Goal: Information Seeking & Learning: Check status

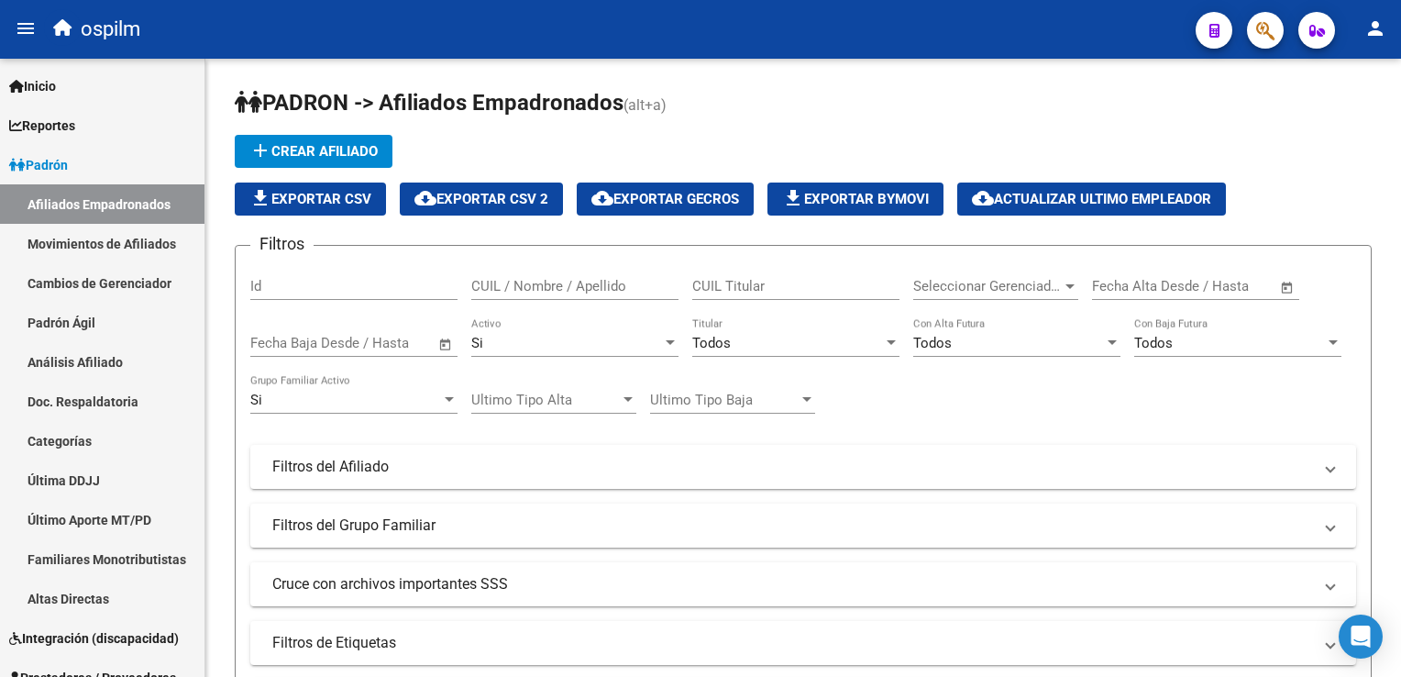
click at [1247, 29] on button "button" at bounding box center [1265, 30] width 37 height 37
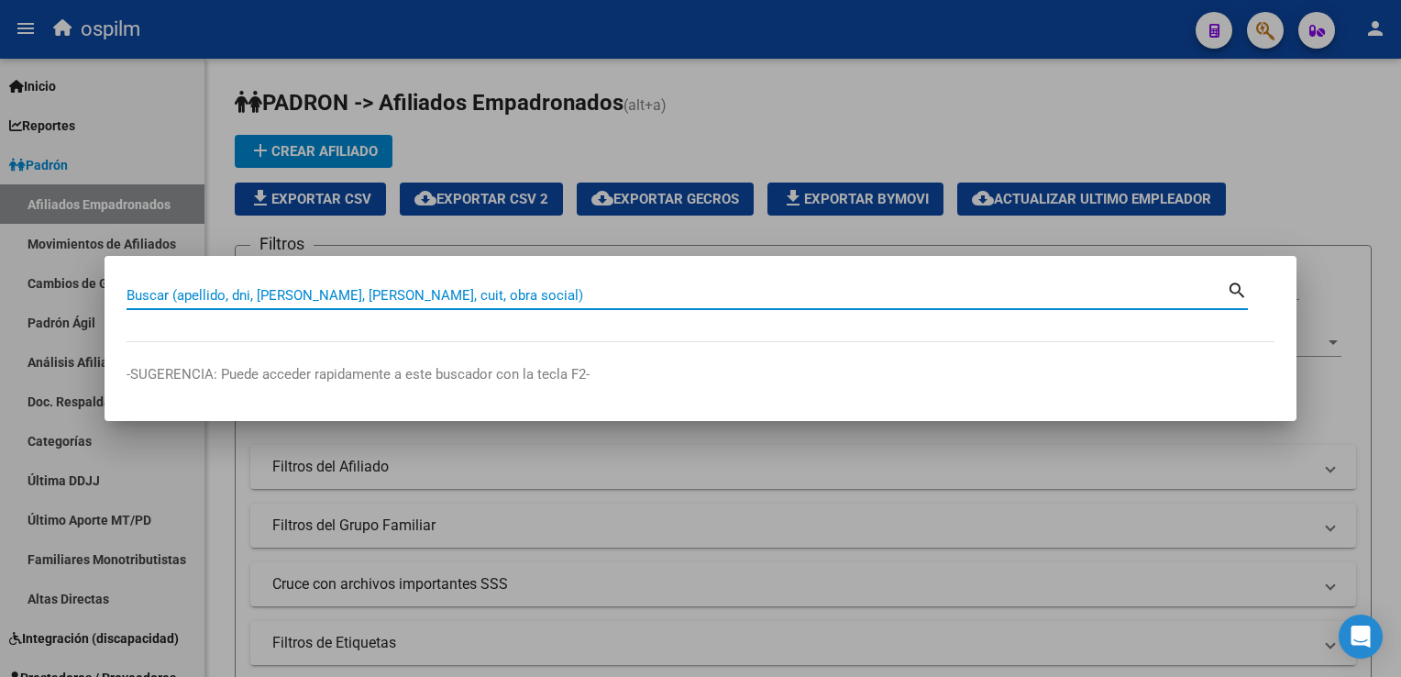
paste input "23248724714"
type input "23248724714"
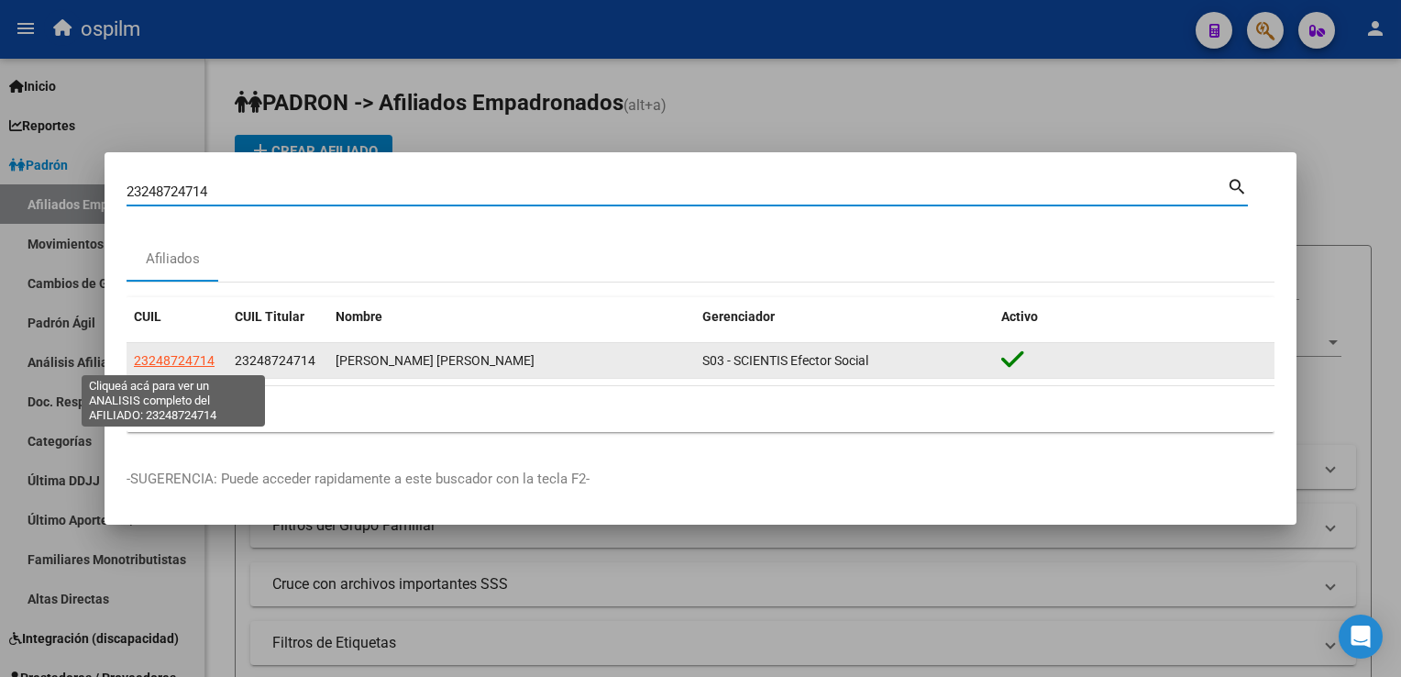
click at [180, 365] on span "23248724714" at bounding box center [174, 360] width 81 height 15
type textarea "23248724714"
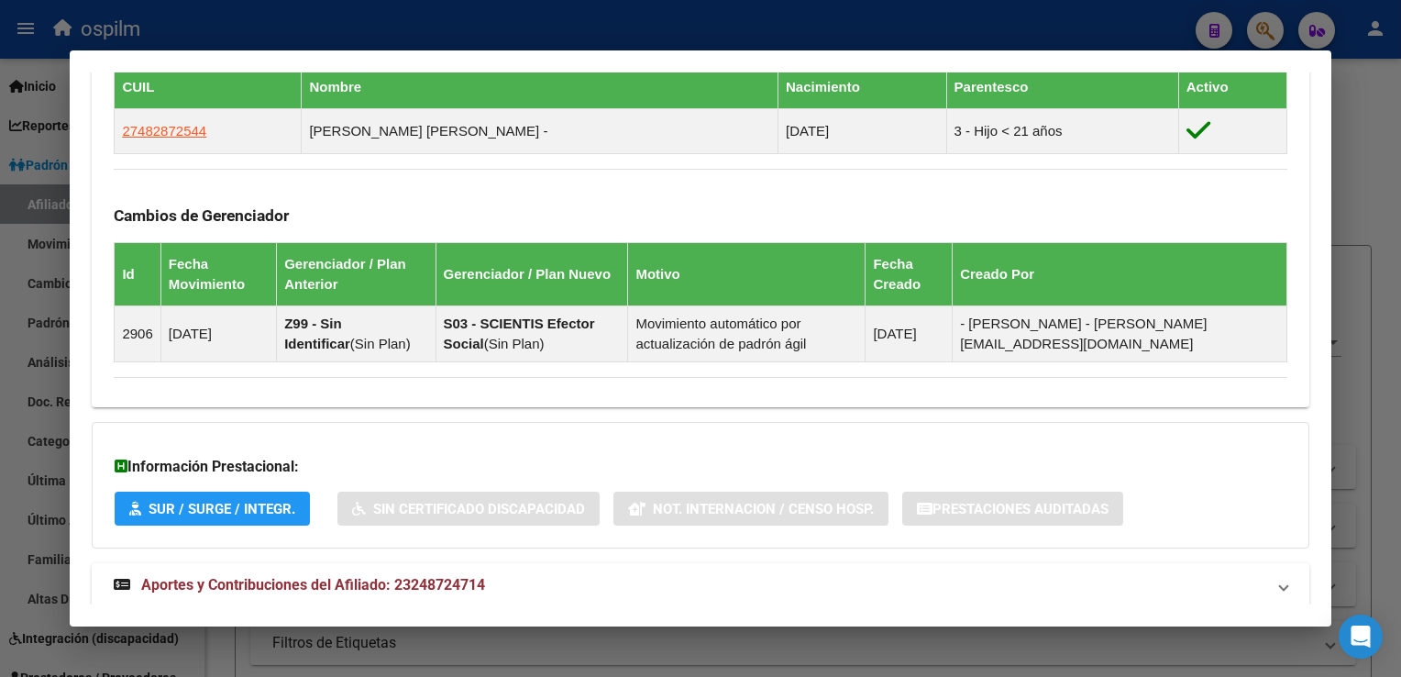
scroll to position [1076, 0]
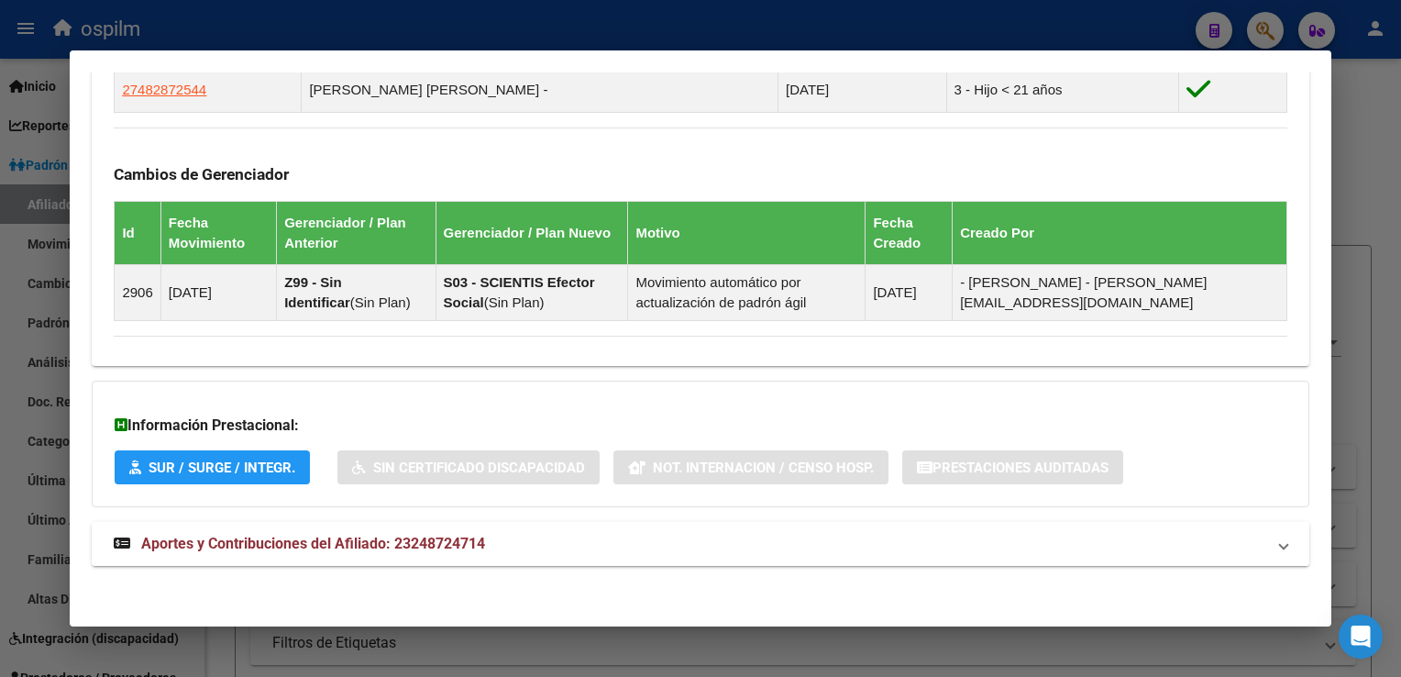
click at [249, 536] on span "Aportes y Contribuciones del Afiliado: 23248724714" at bounding box center [313, 543] width 344 height 17
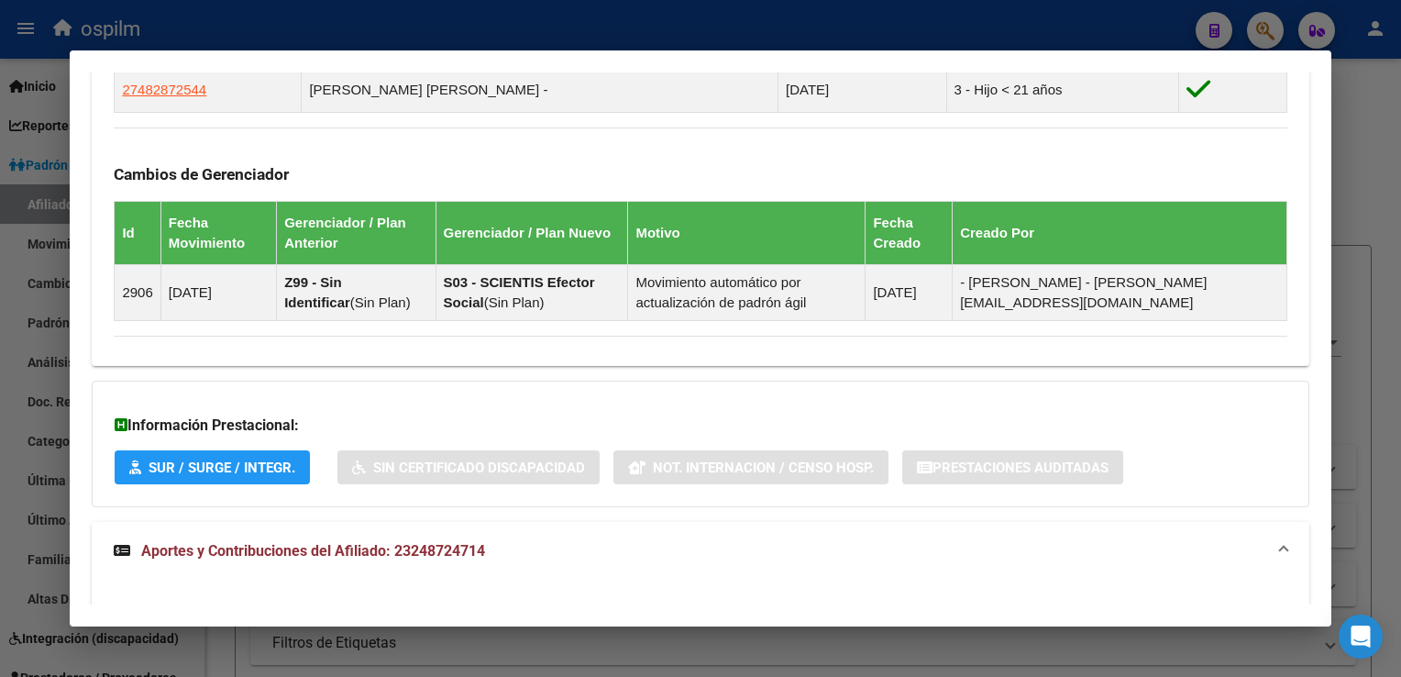
scroll to position [1896, 0]
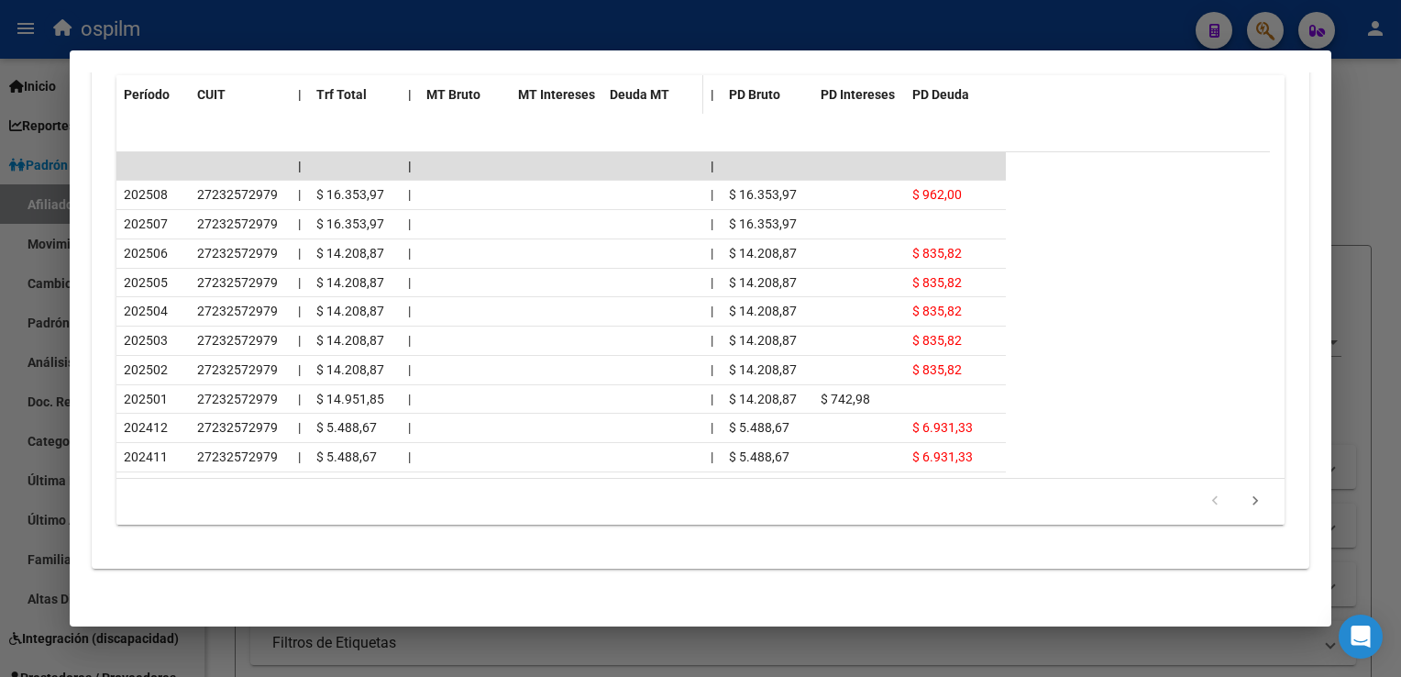
click at [635, 96] on span "Deuda MT" at bounding box center [640, 94] width 60 height 15
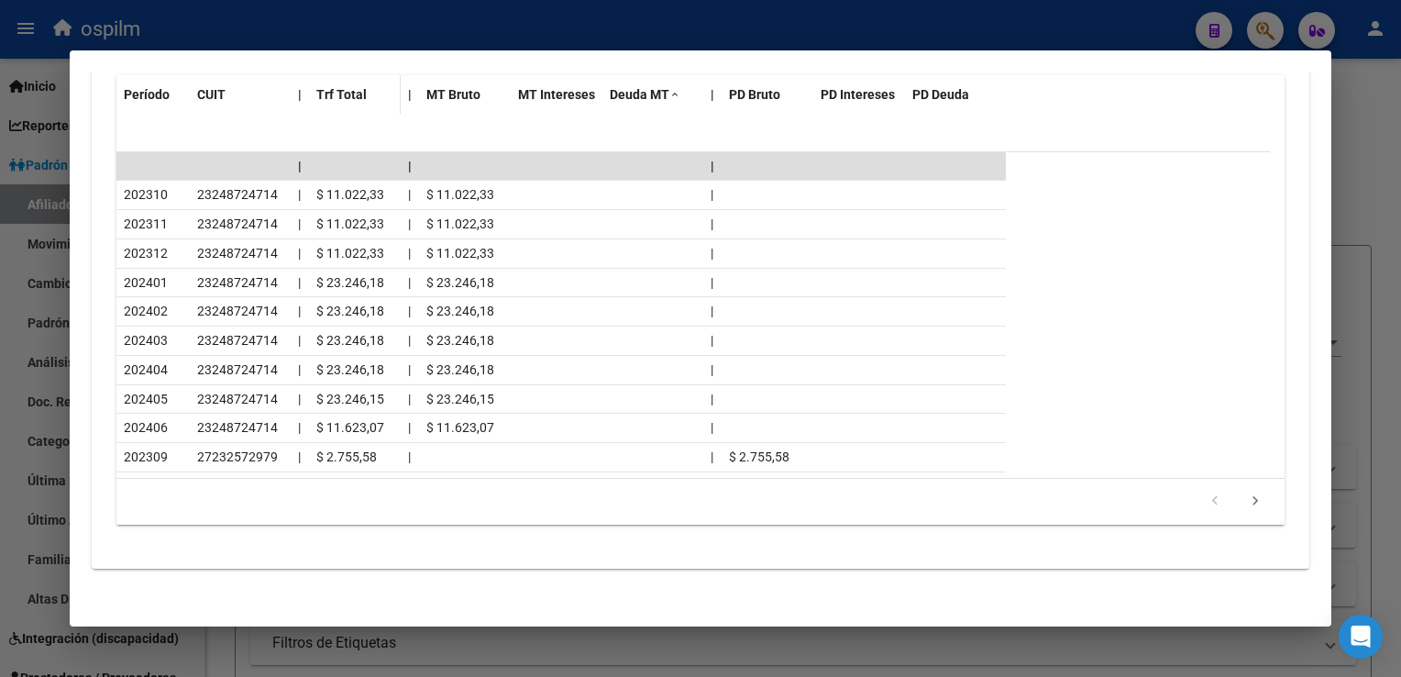
click at [353, 97] on span "Trf Total" at bounding box center [341, 94] width 50 height 15
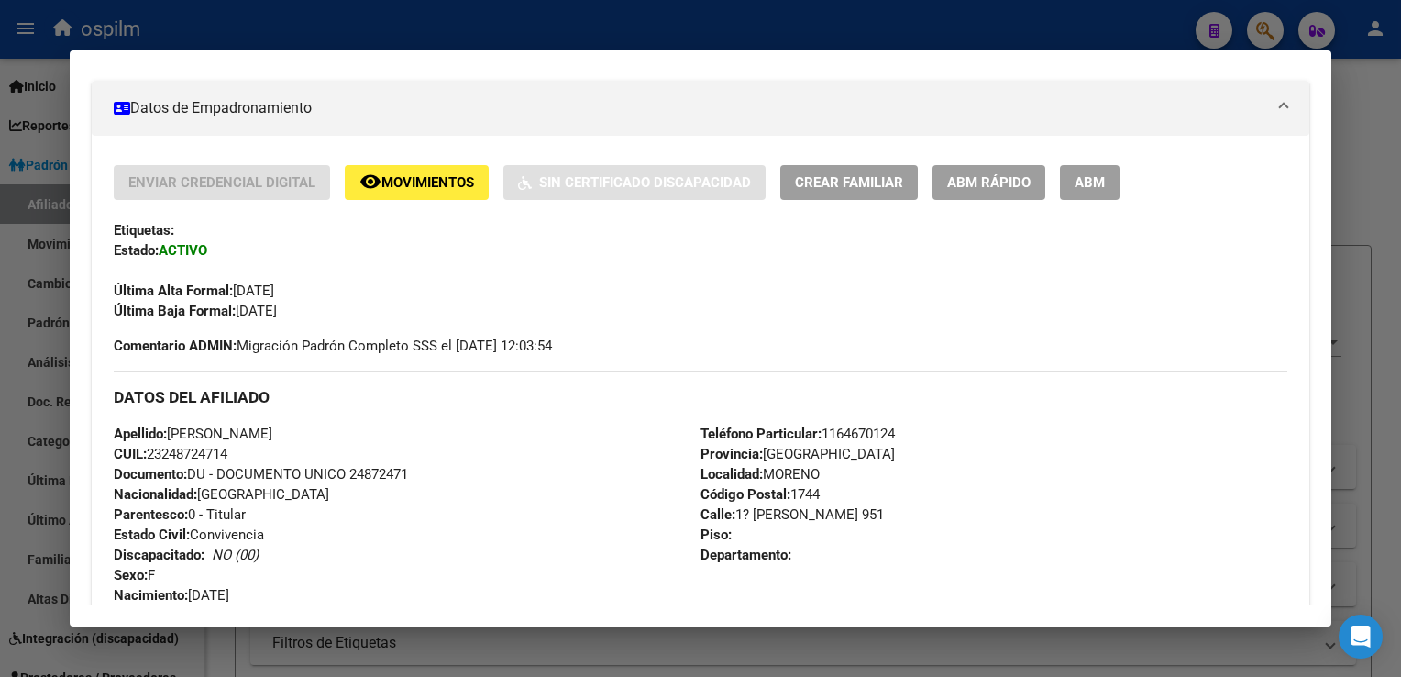
scroll to position [238, 0]
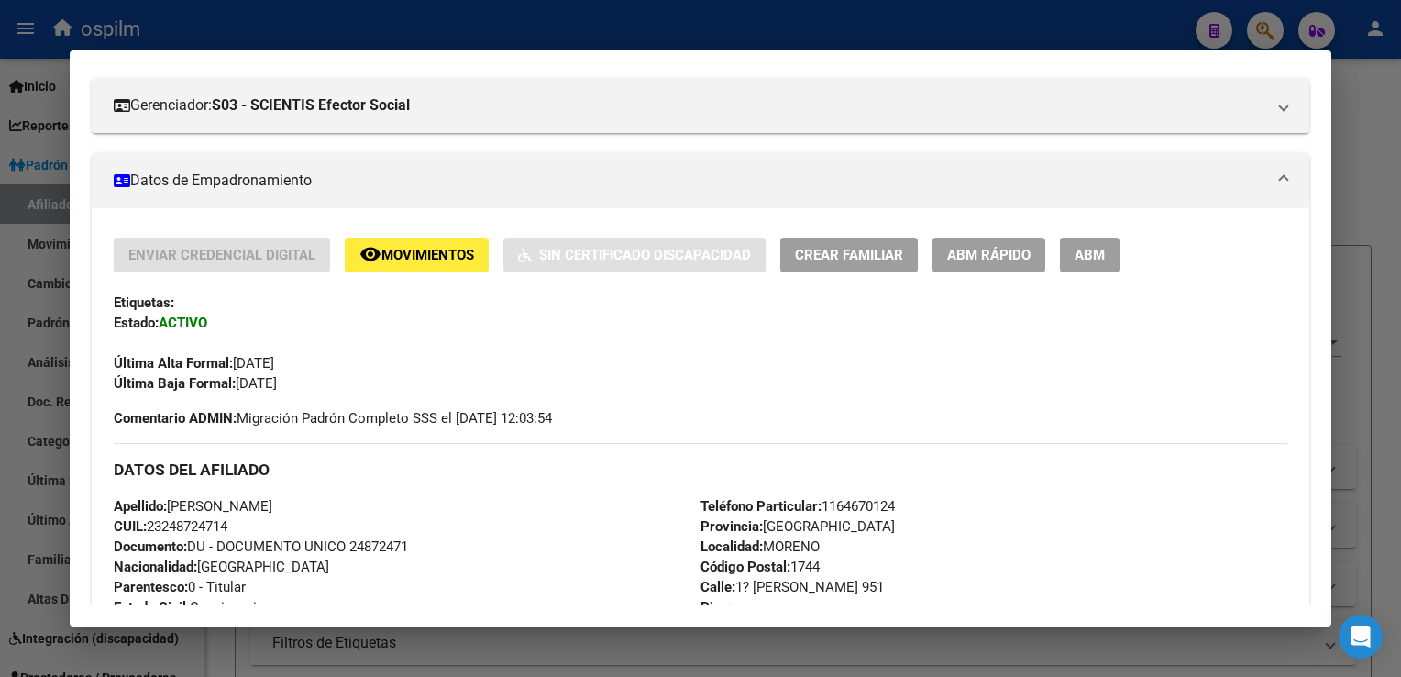
click at [1114, 246] on button "ABM" at bounding box center [1090, 254] width 60 height 34
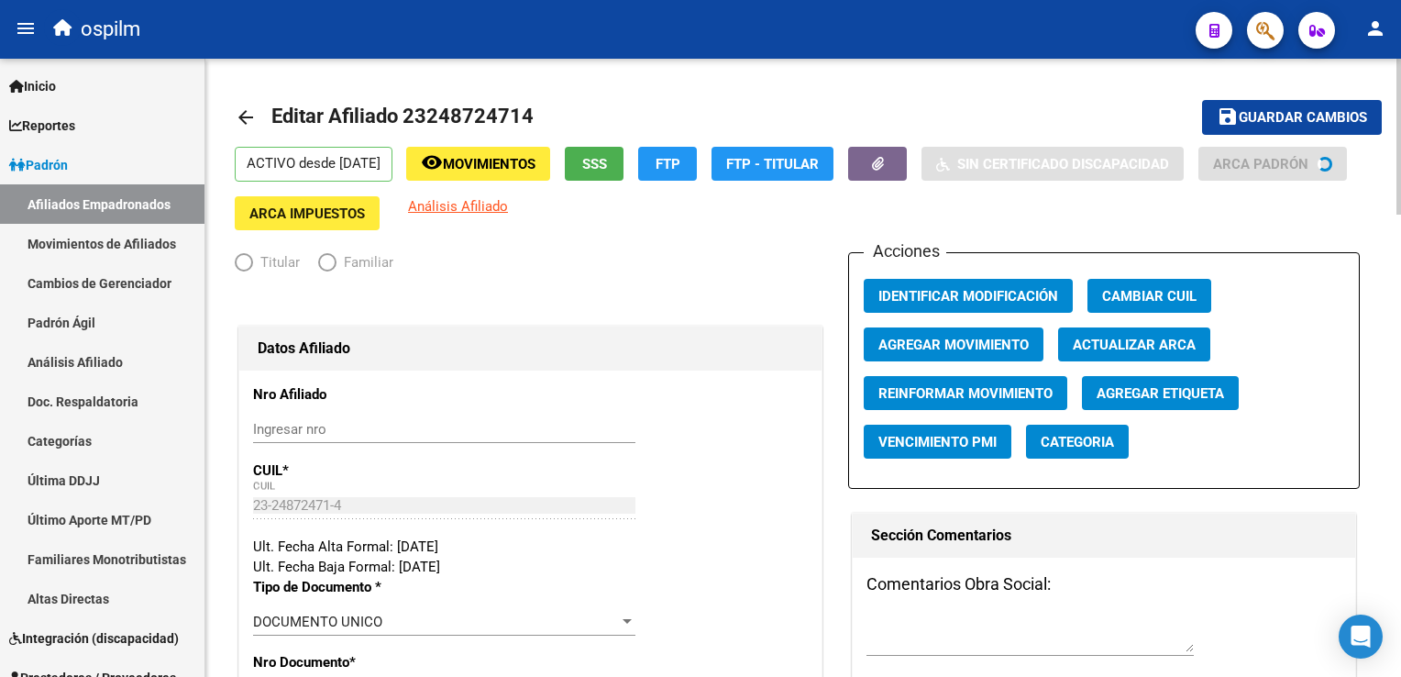
radio input "true"
type input "23-24872471-4"
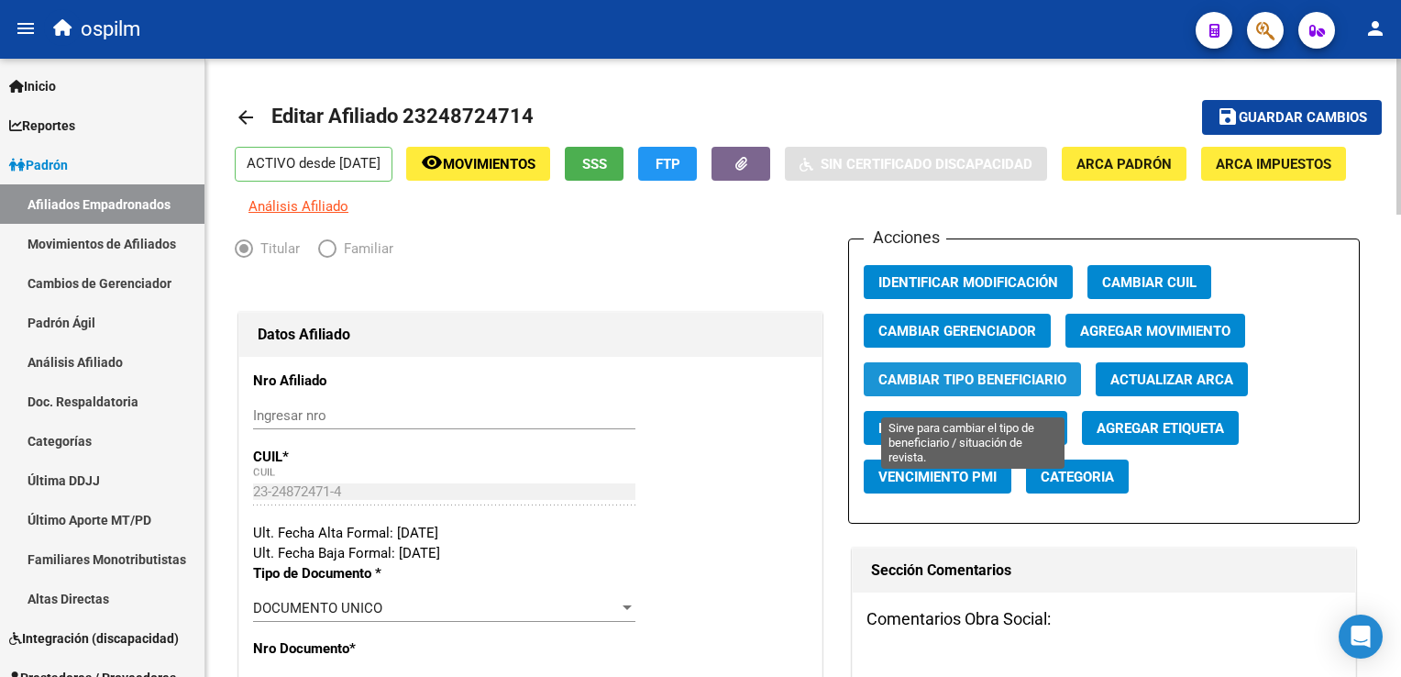
click at [935, 388] on span "Cambiar Tipo Beneficiario" at bounding box center [972, 379] width 188 height 17
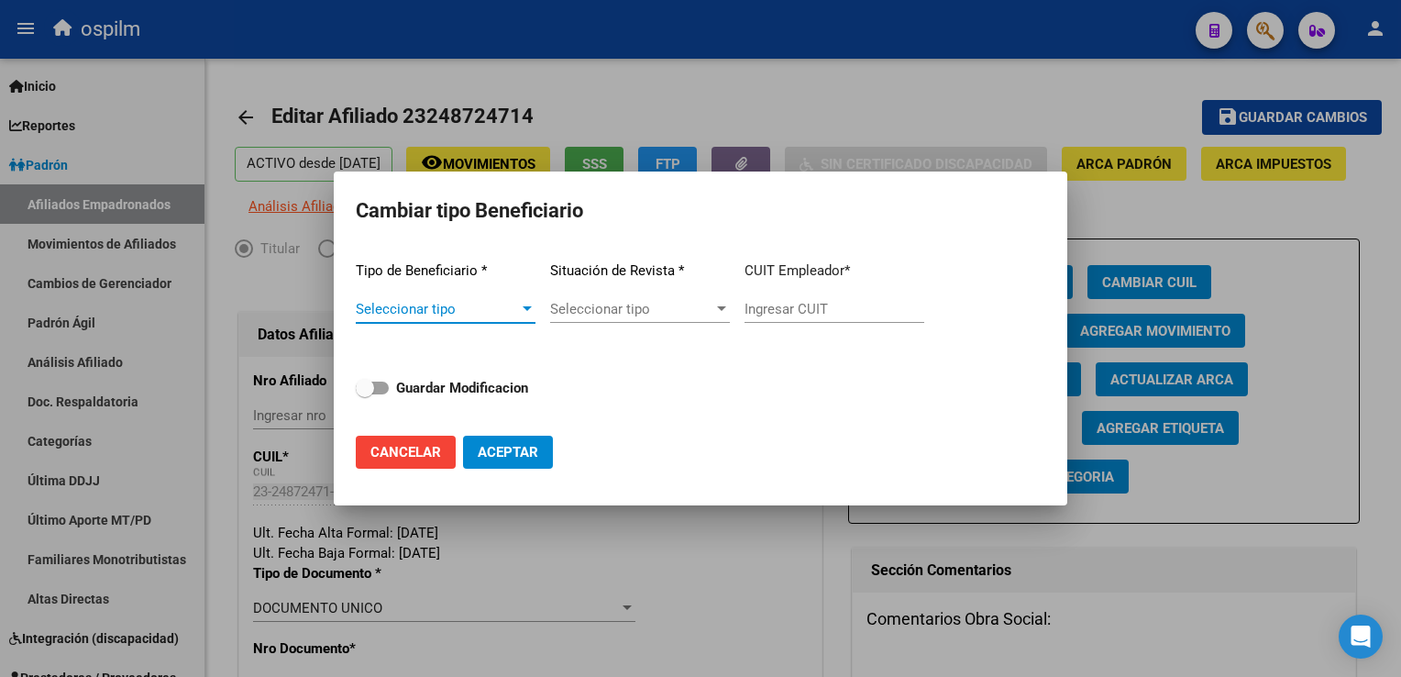
click at [461, 314] on span "Seleccionar tipo" at bounding box center [437, 309] width 163 height 17
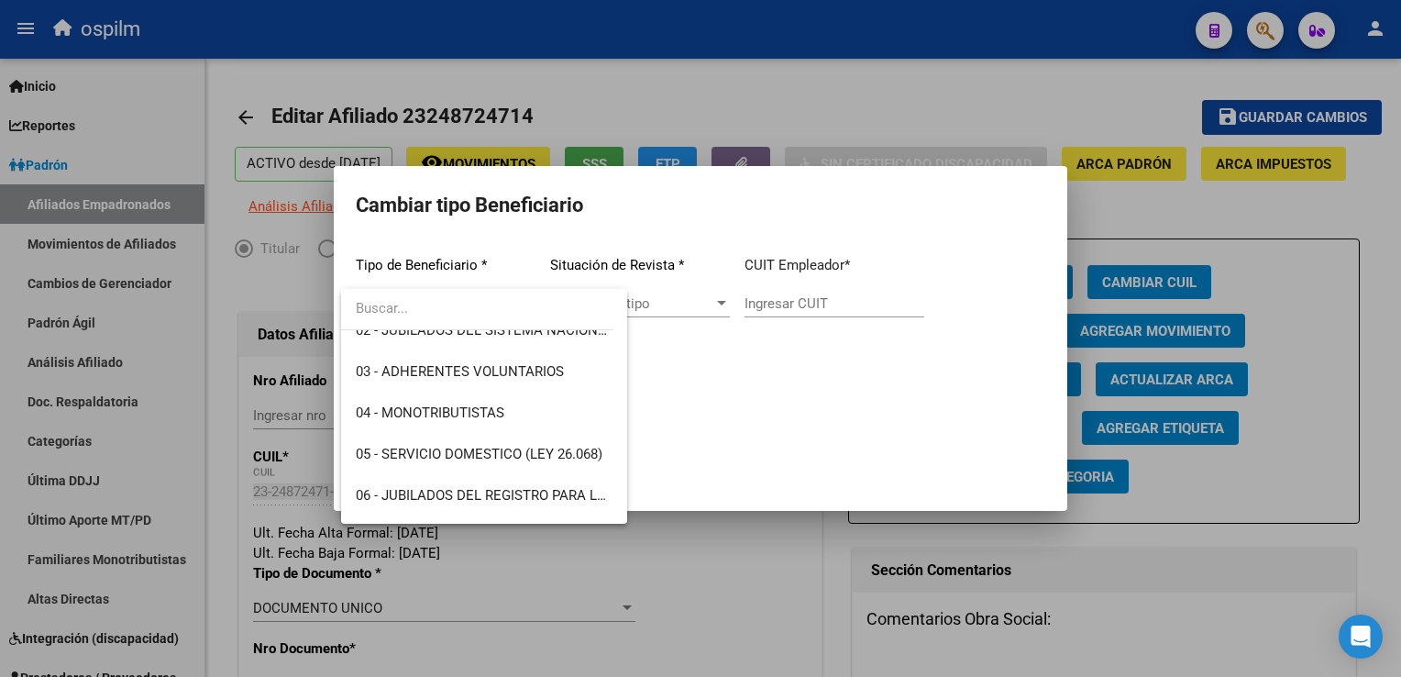
scroll to position [122, 0]
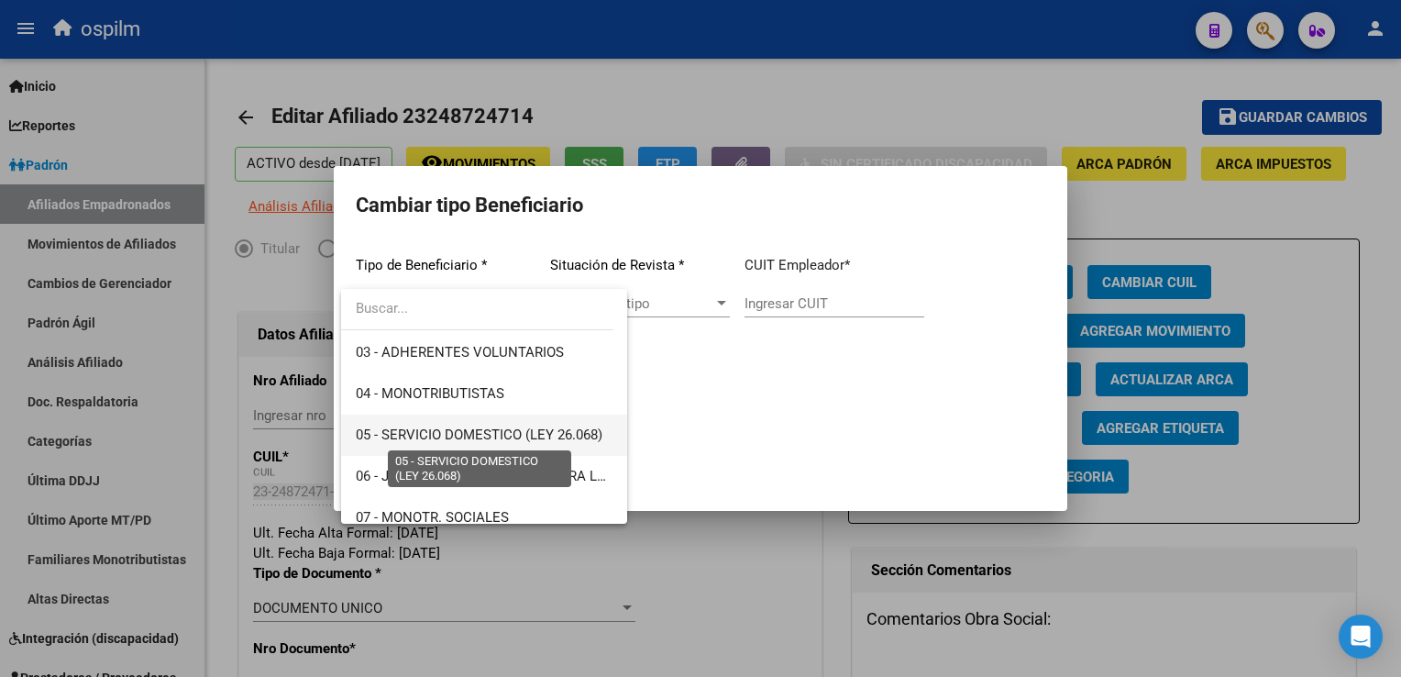
click at [500, 430] on span "05 - SERVICIO DOMESTICO (LEY 26.068)" at bounding box center [479, 434] width 247 height 17
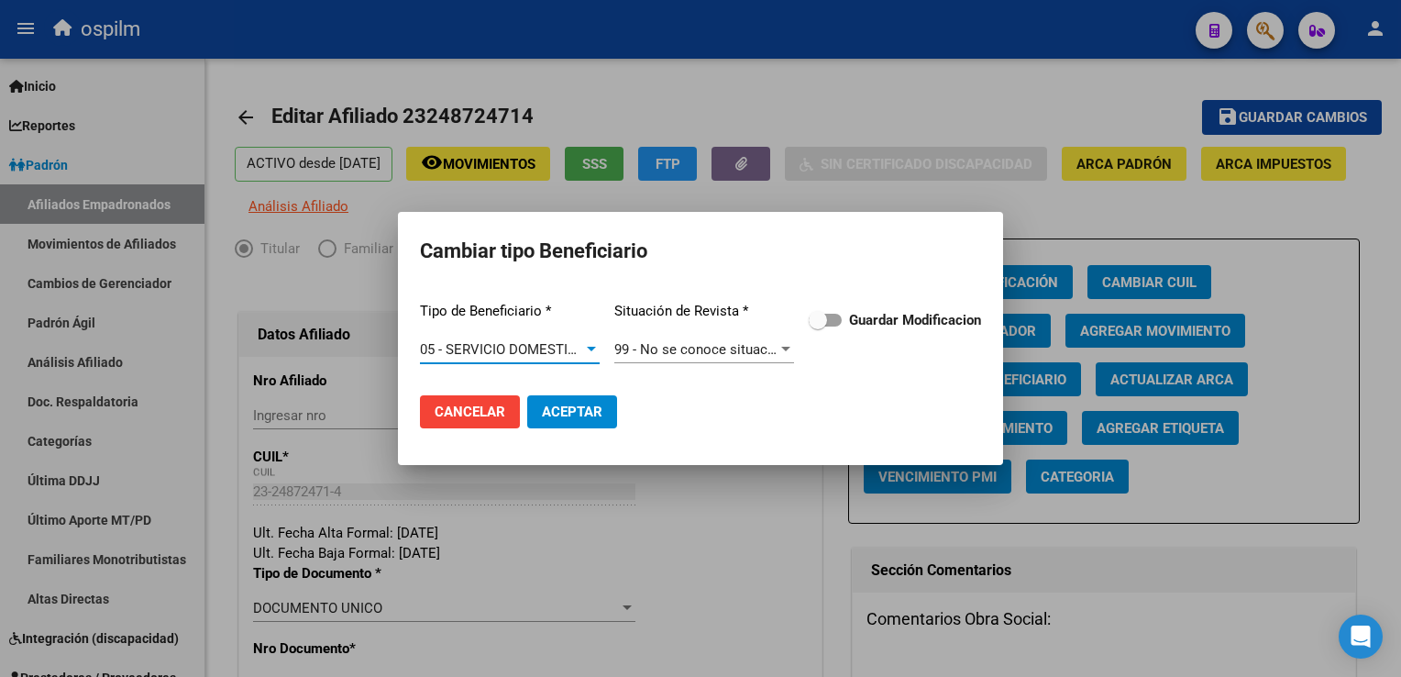
click at [819, 314] on span at bounding box center [818, 320] width 18 height 18
click at [818, 326] on input "Guardar Modificacion" at bounding box center [817, 326] width 1 height 1
click at [679, 358] on div "99 - No se conoce situación de revista Seleccionar tipo" at bounding box center [704, 350] width 180 height 28
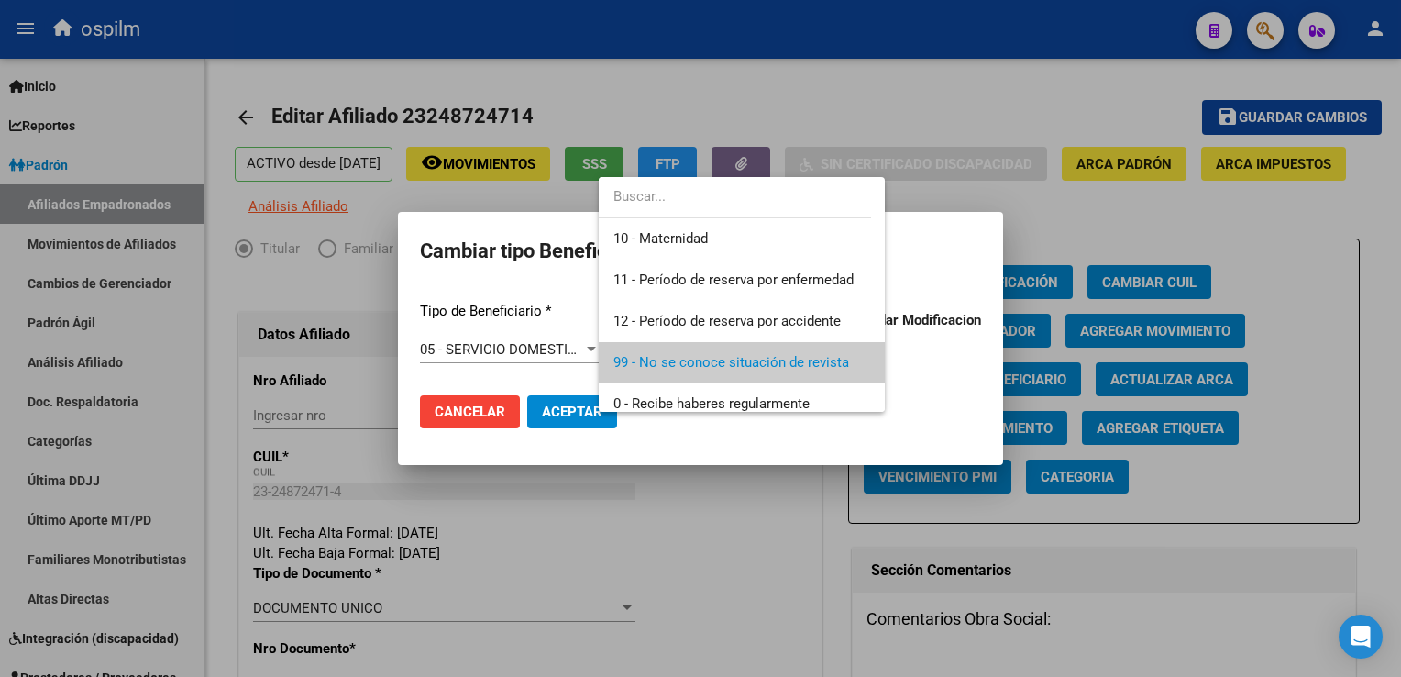
scroll to position [13, 0]
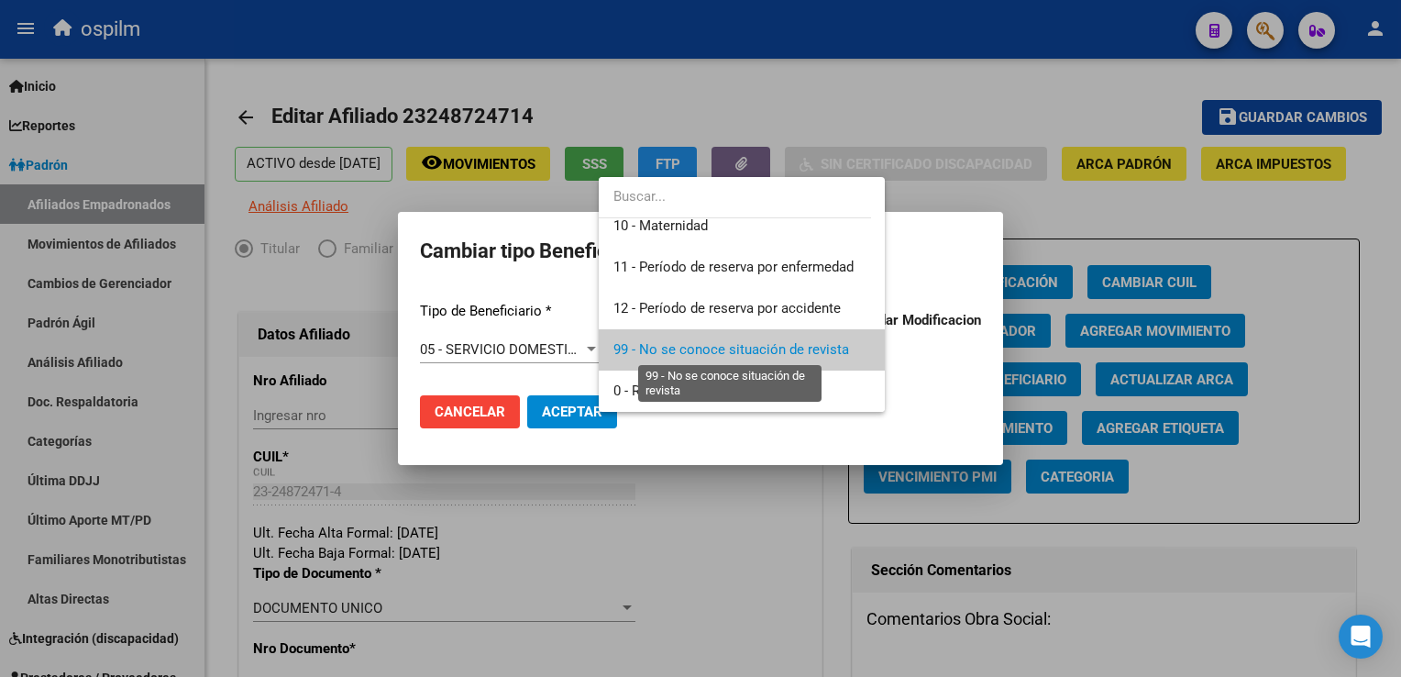
click at [679, 356] on span "99 - No se conoce situación de revista" at bounding box center [731, 349] width 236 height 17
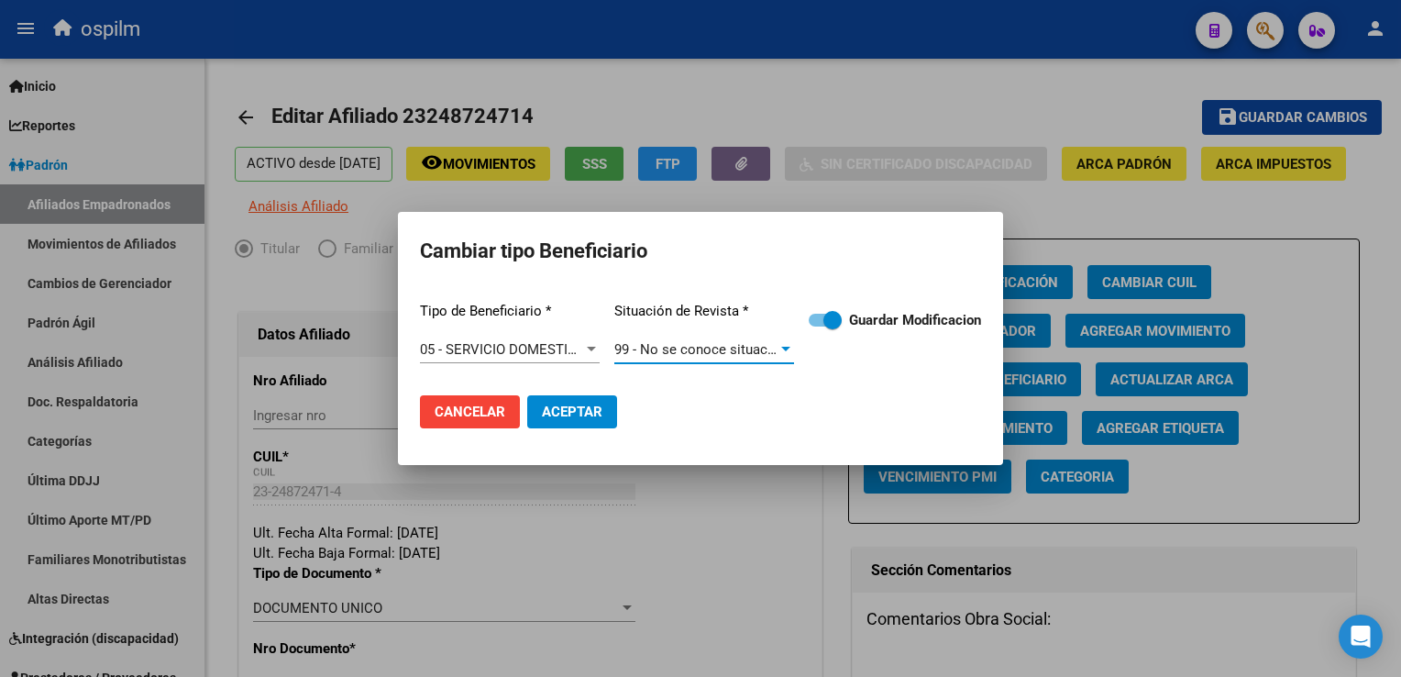
click at [679, 356] on span "99 - No se conoce situación de revista" at bounding box center [732, 349] width 236 height 17
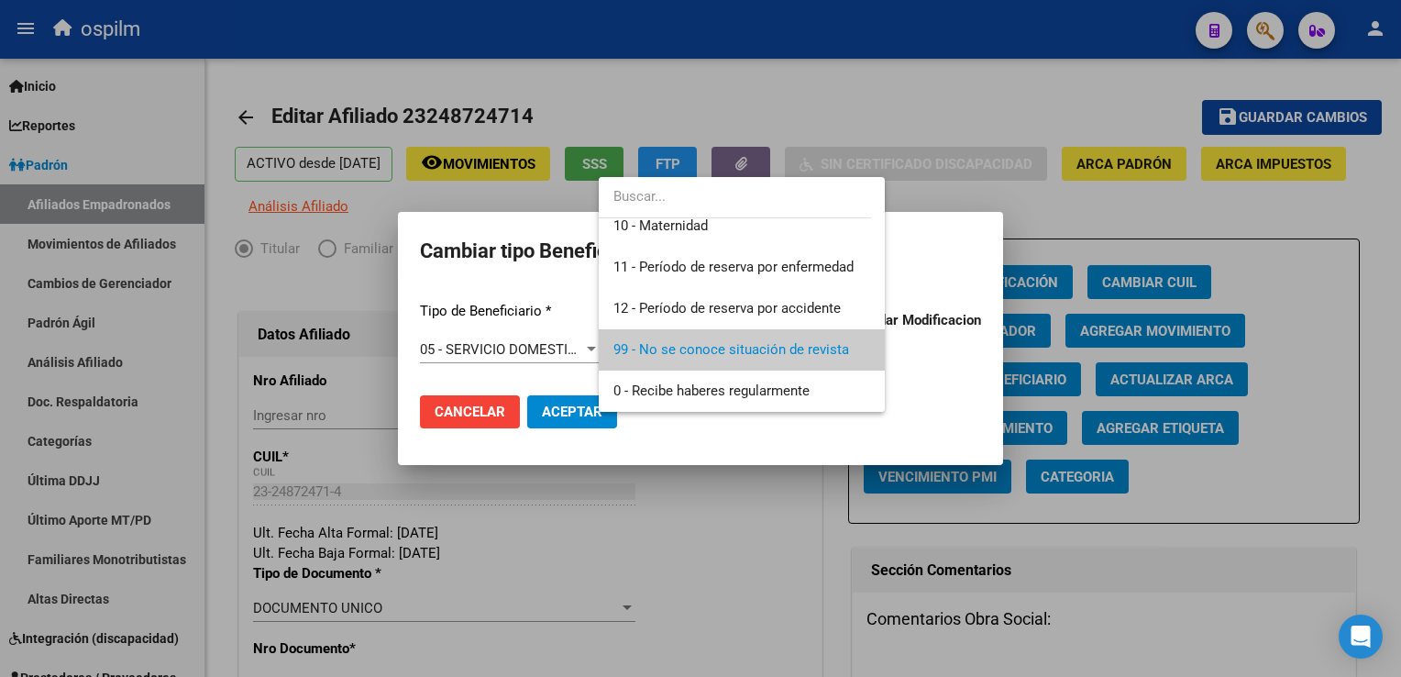
scroll to position [0, 0]
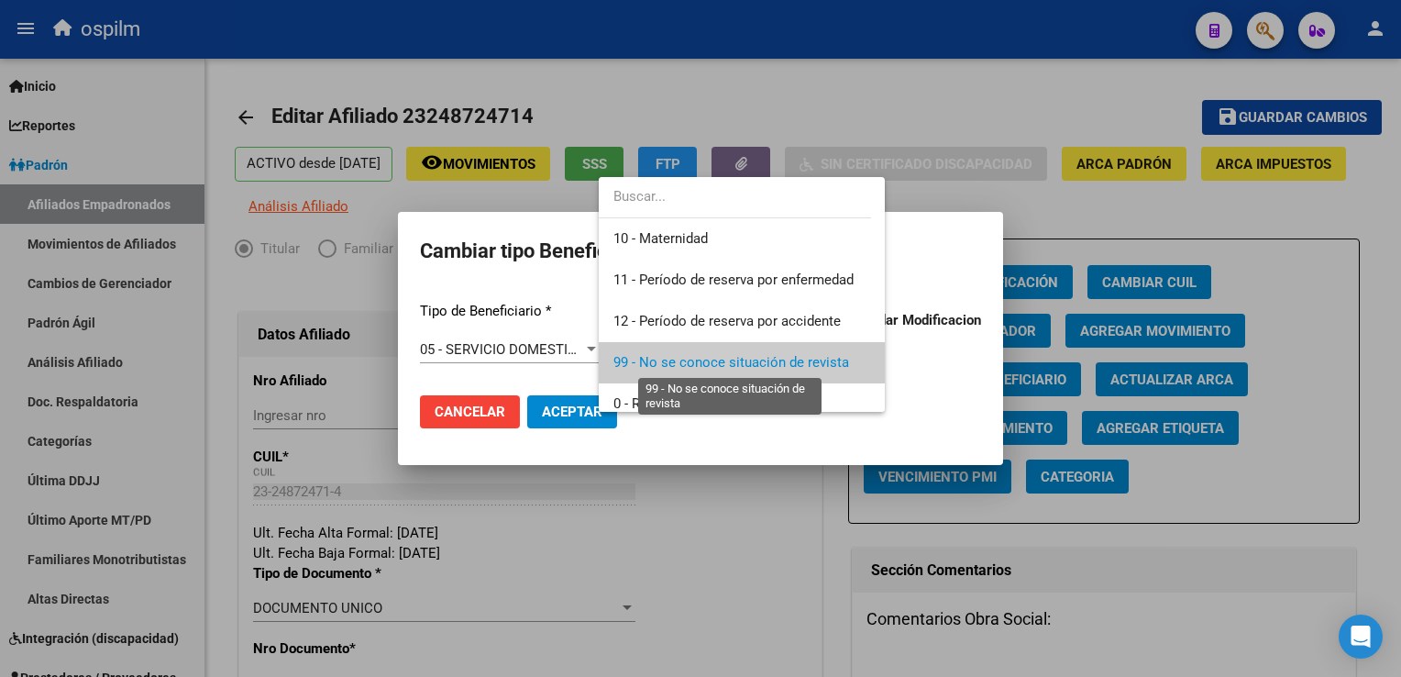
click at [739, 368] on span "99 - No se conoce situación de revista" at bounding box center [731, 362] width 236 height 17
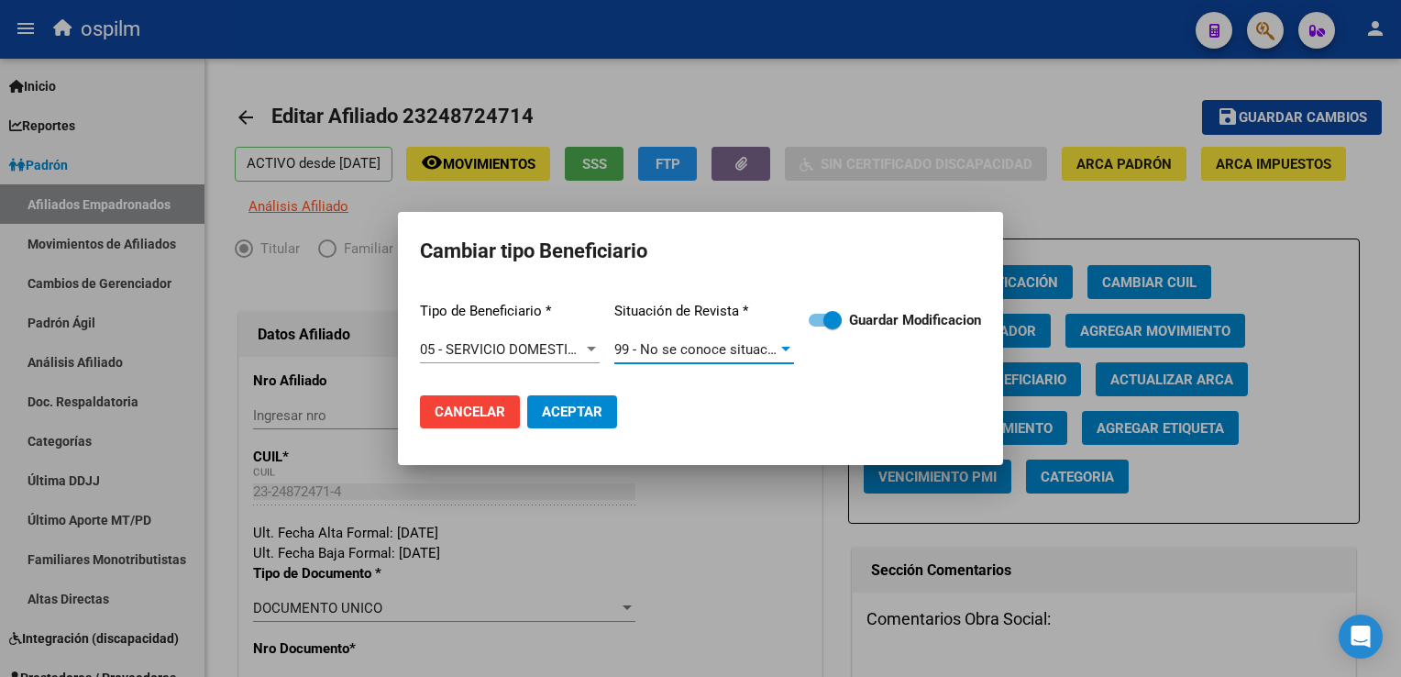
click at [554, 409] on span "Aceptar" at bounding box center [572, 411] width 61 height 17
checkbox input "false"
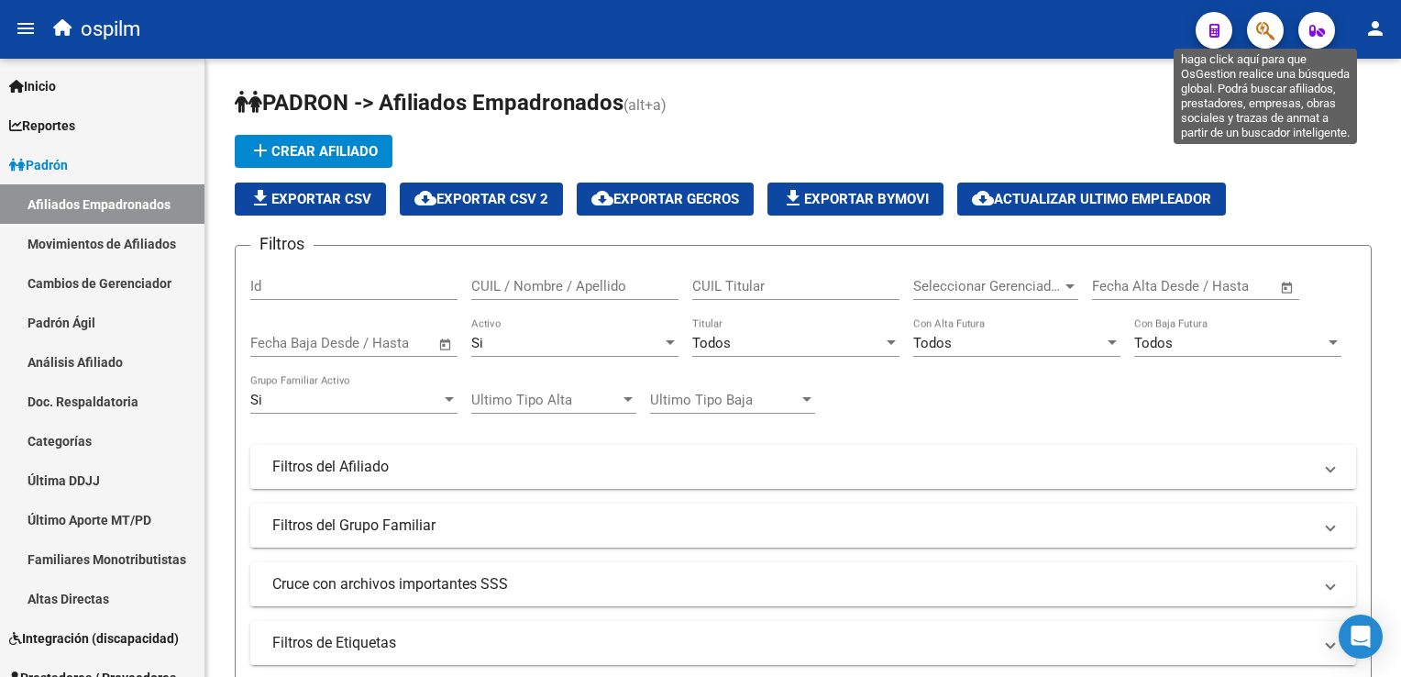
click at [1267, 28] on icon "button" at bounding box center [1265, 30] width 18 height 21
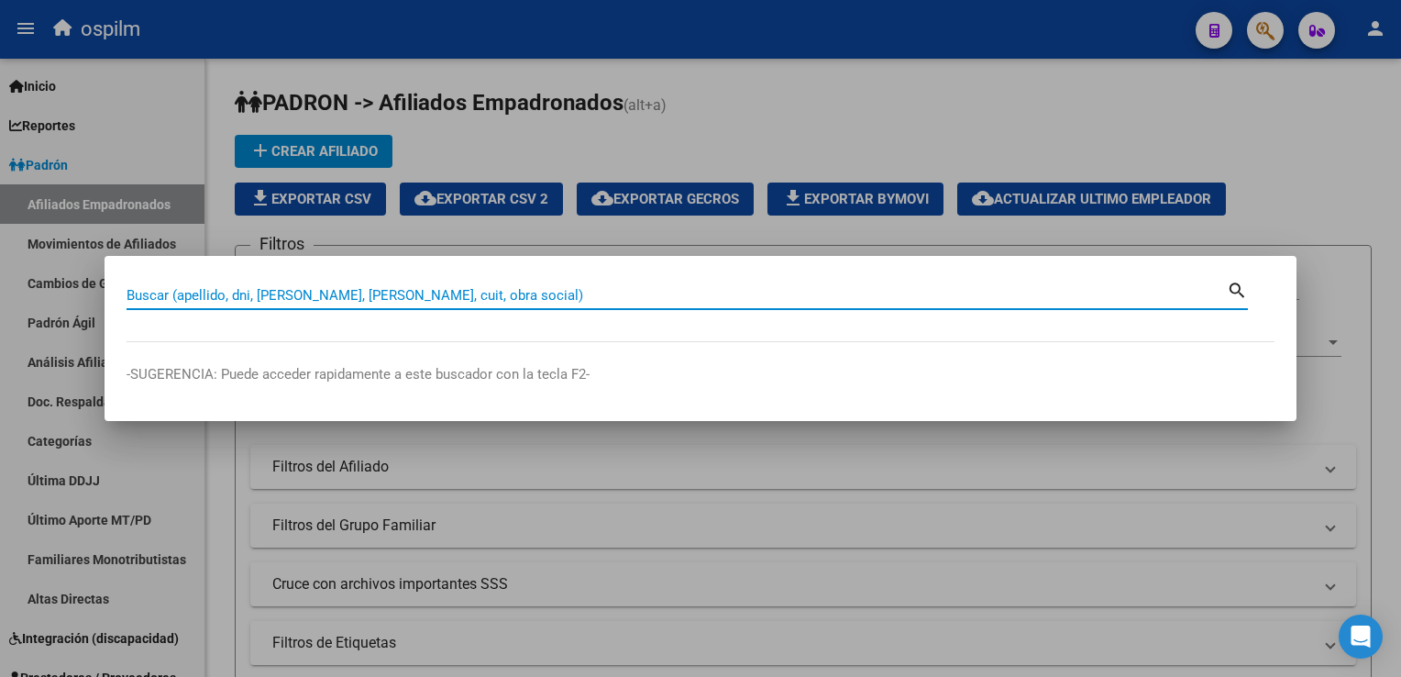
paste input "23248724714"
type input "23248724714"
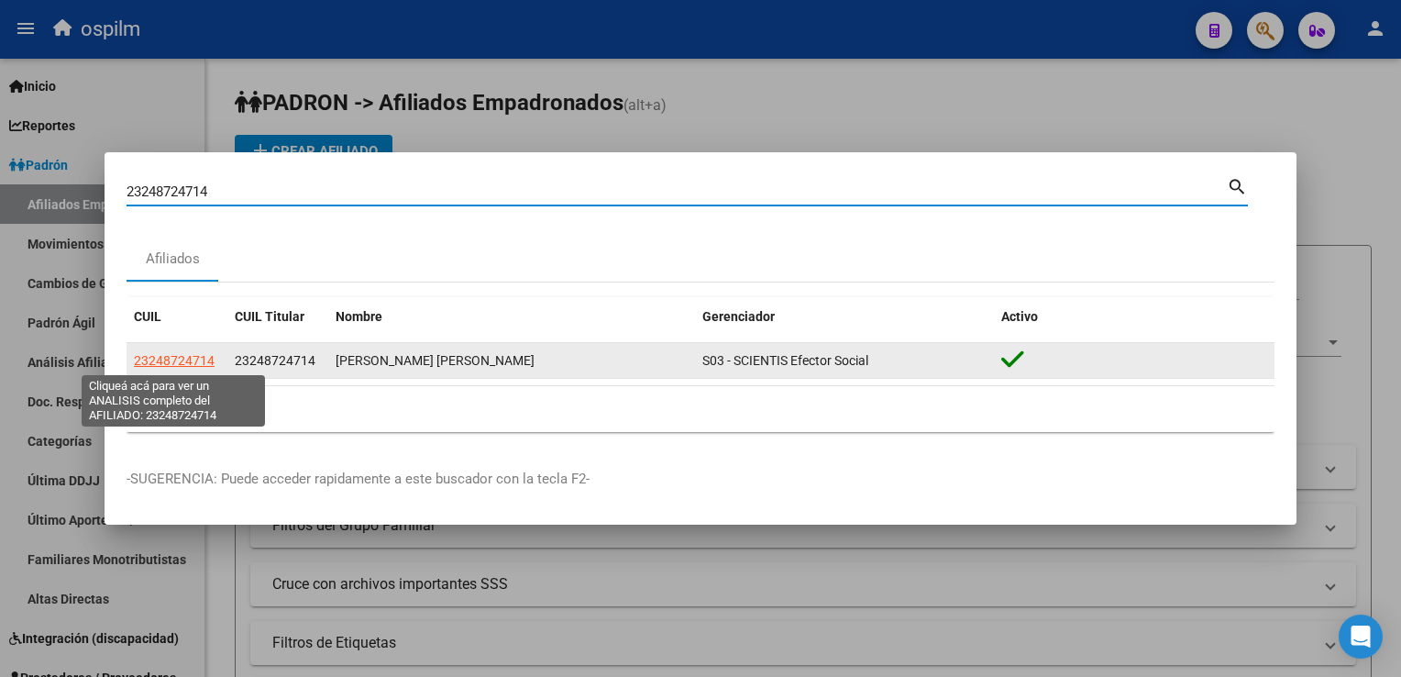
click at [178, 359] on span "23248724714" at bounding box center [174, 360] width 81 height 15
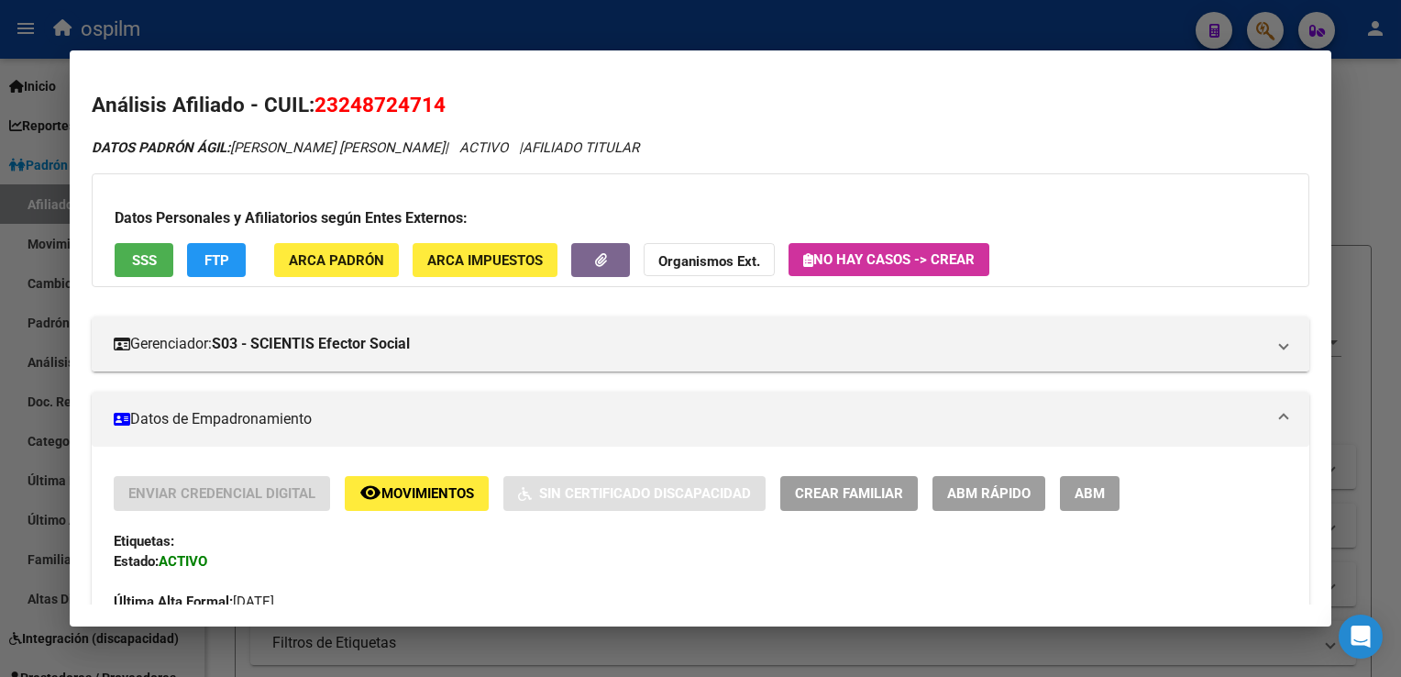
click at [1358, 156] on div at bounding box center [700, 338] width 1401 height 677
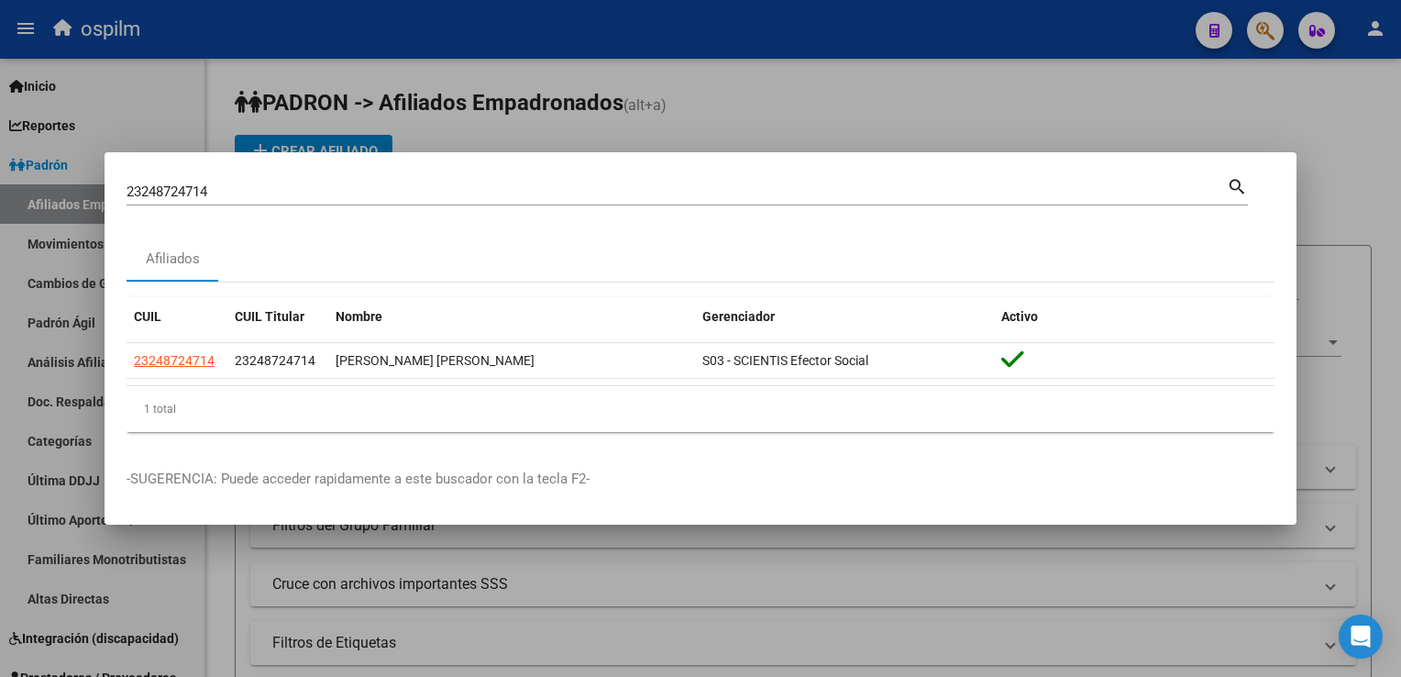
drag, startPoint x: 823, startPoint y: 83, endPoint x: 745, endPoint y: 31, distance: 94.1
click at [817, 79] on div at bounding box center [700, 338] width 1401 height 677
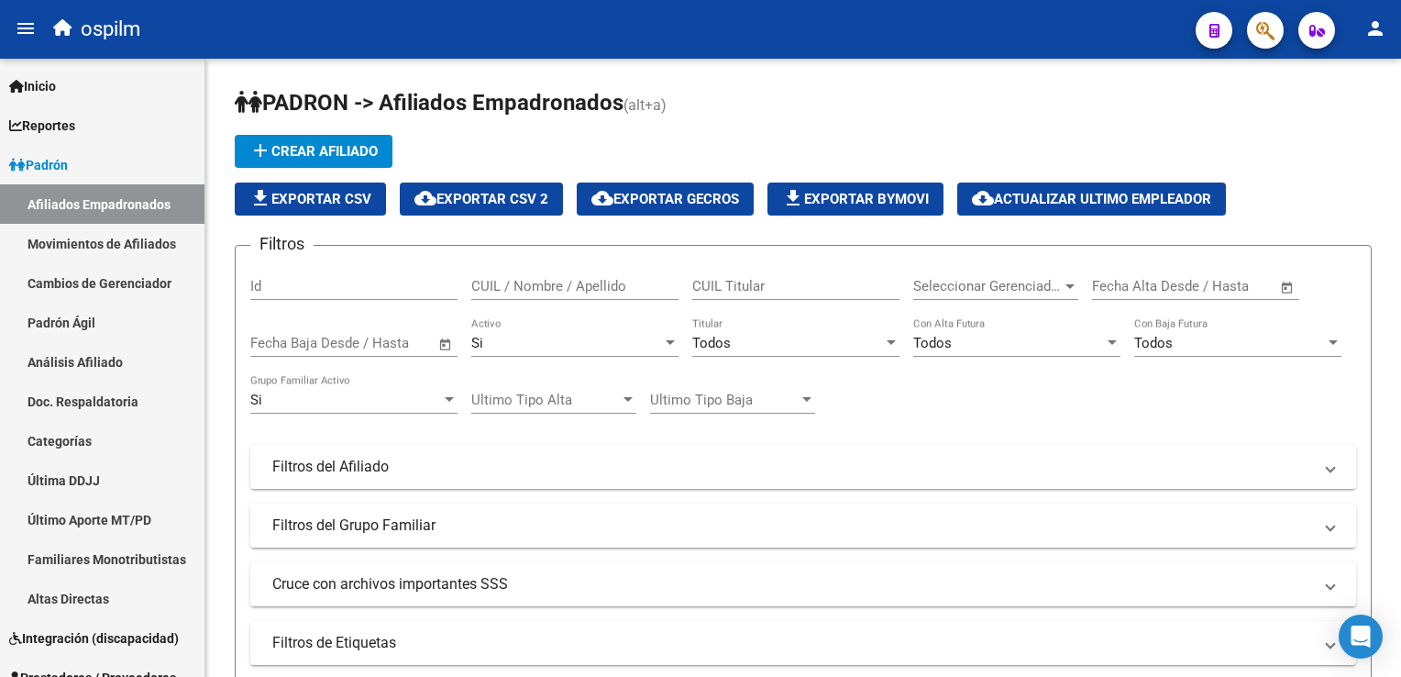
click at [1253, 43] on div at bounding box center [1257, 30] width 51 height 38
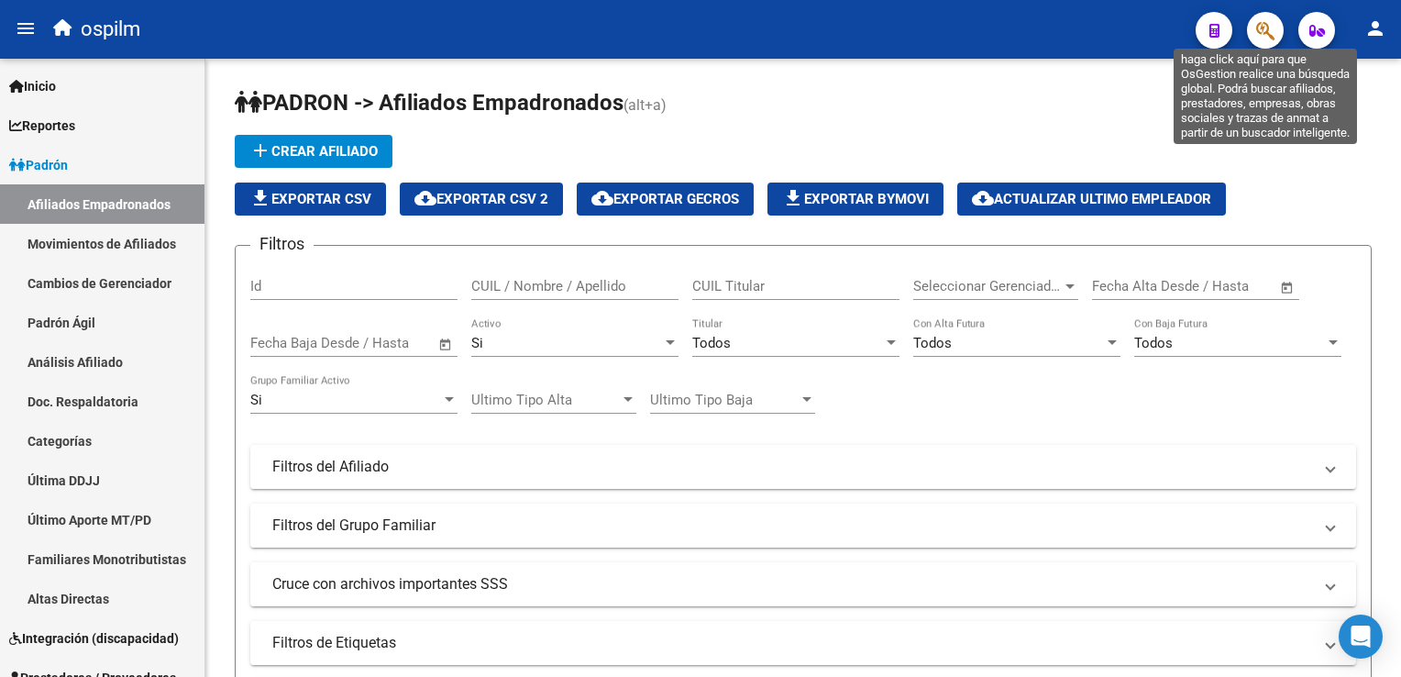
click at [1258, 29] on icon "button" at bounding box center [1265, 30] width 18 height 21
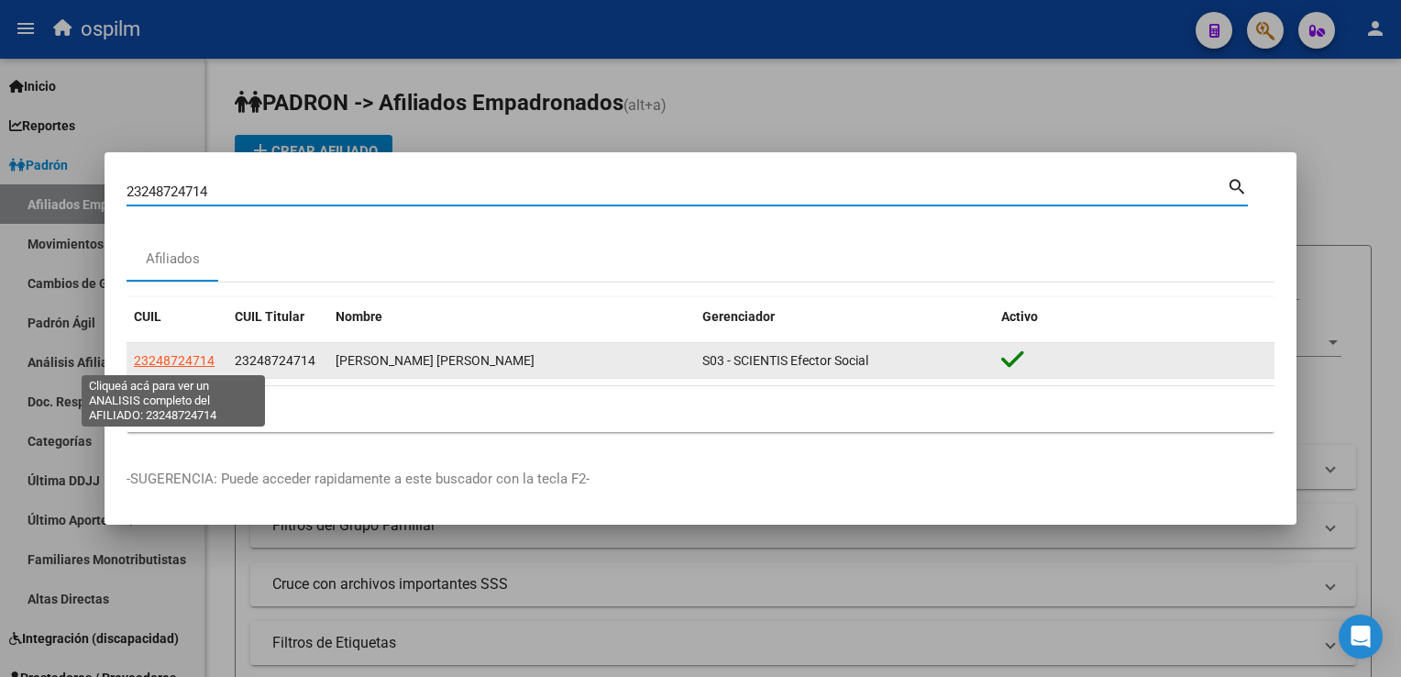
click at [202, 365] on span "23248724714" at bounding box center [174, 360] width 81 height 15
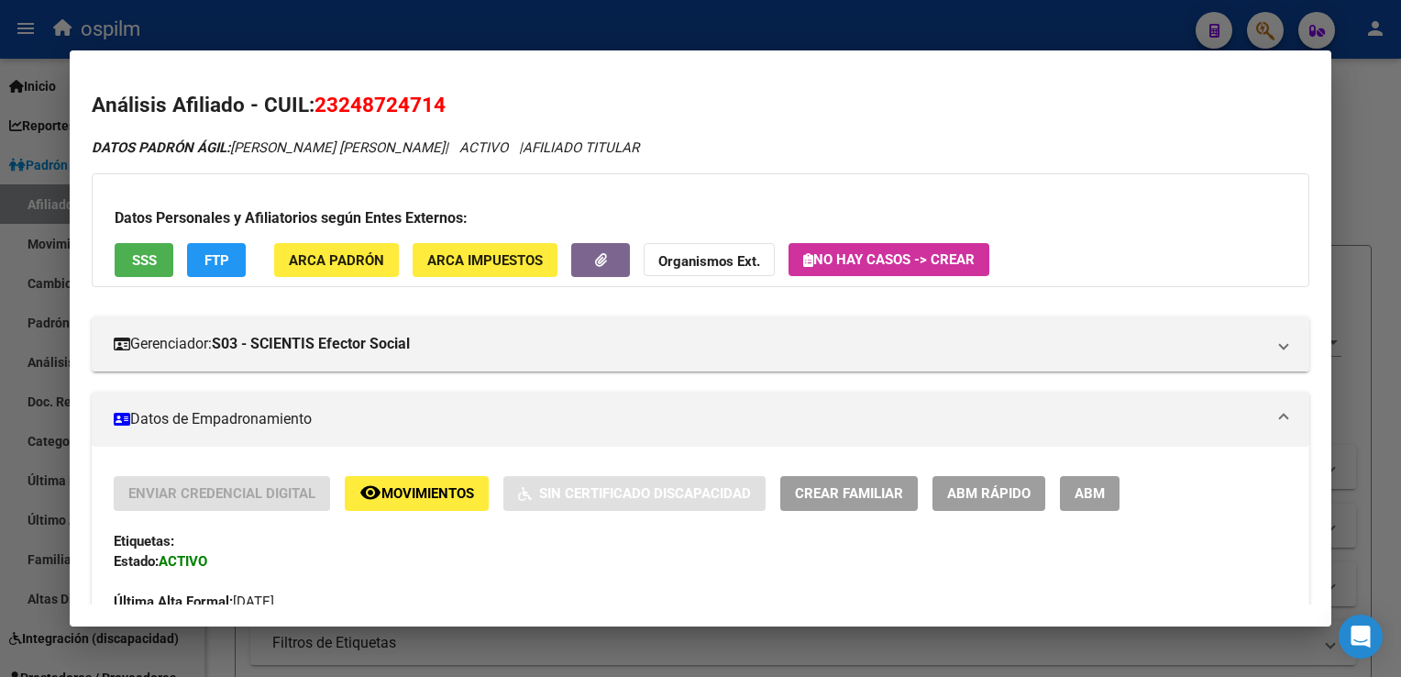
click at [403, 497] on span "Movimientos" at bounding box center [427, 494] width 93 height 17
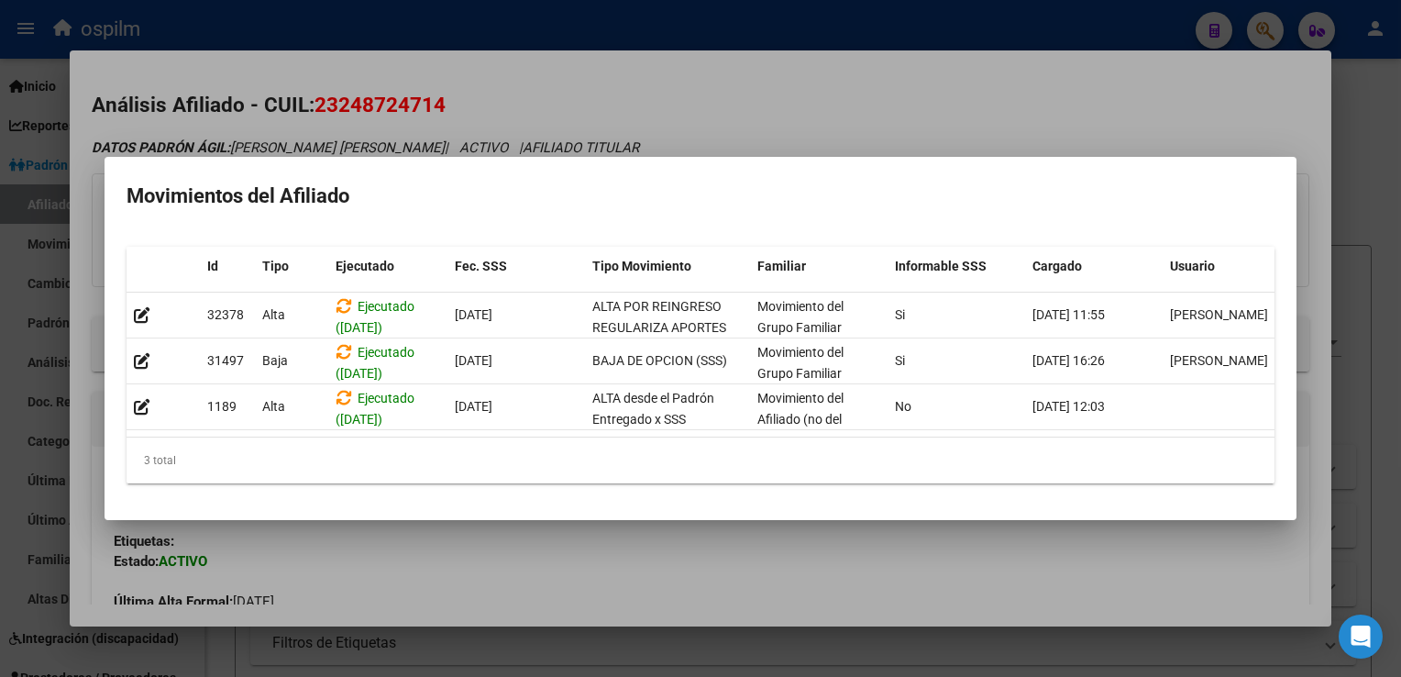
click at [676, 88] on div at bounding box center [700, 338] width 1401 height 677
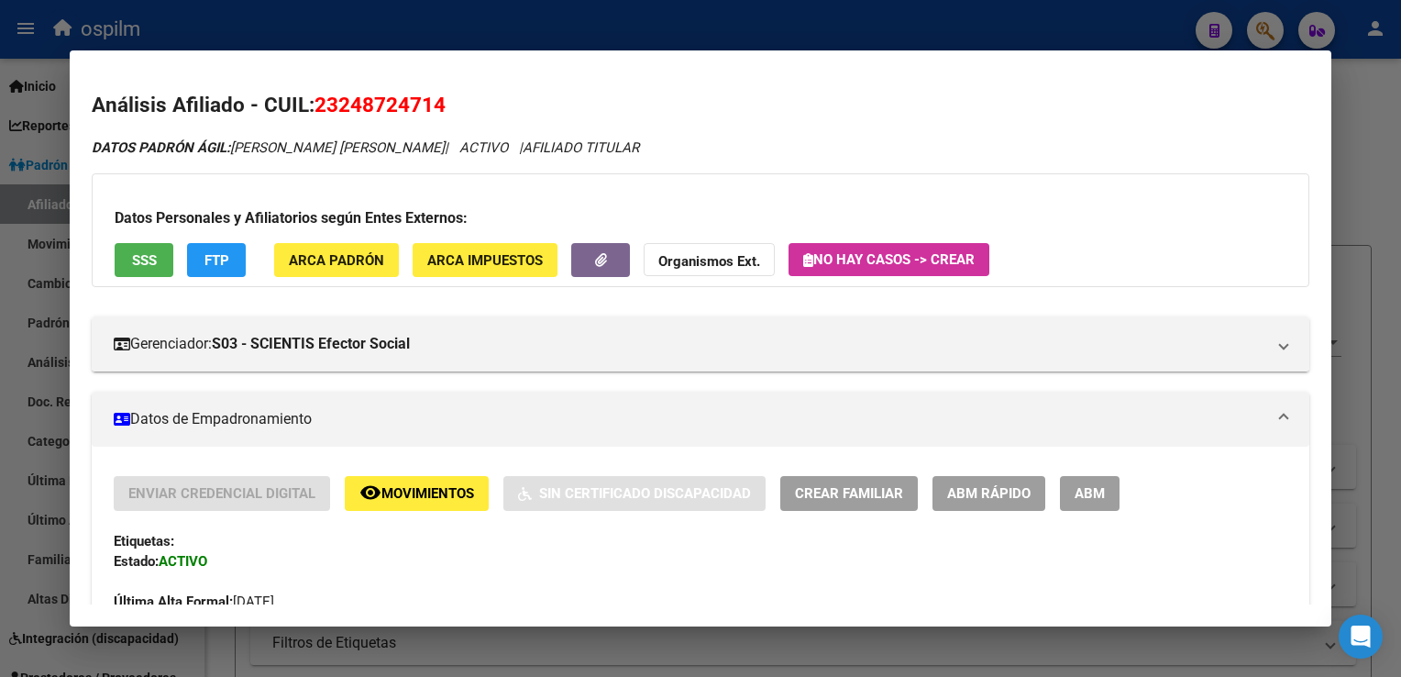
click at [897, 13] on div at bounding box center [700, 338] width 1401 height 677
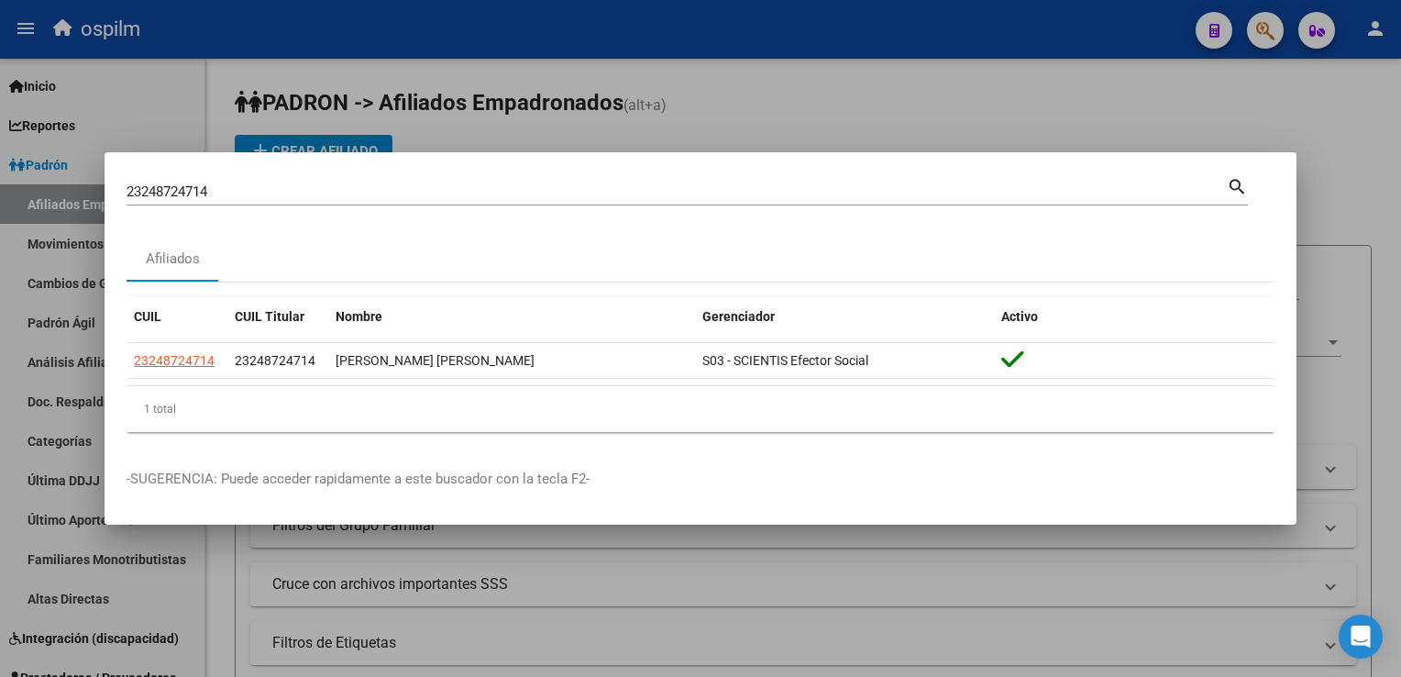
drag, startPoint x: 237, startPoint y: 189, endPoint x: 4, endPoint y: 213, distance: 234.1
click at [4, 213] on div "23248724714 Buscar (apellido, dni, cuil, nro traspaso, cuit, obra social) searc…" at bounding box center [700, 338] width 1401 height 677
drag, startPoint x: 121, startPoint y: 195, endPoint x: 156, endPoint y: 170, distance: 43.3
click at [156, 170] on mat-dialog-container "23248724714 Buscar (apellido, dni, cuil, nro traspaso, cuit, obra social) searc…" at bounding box center [701, 338] width 1192 height 373
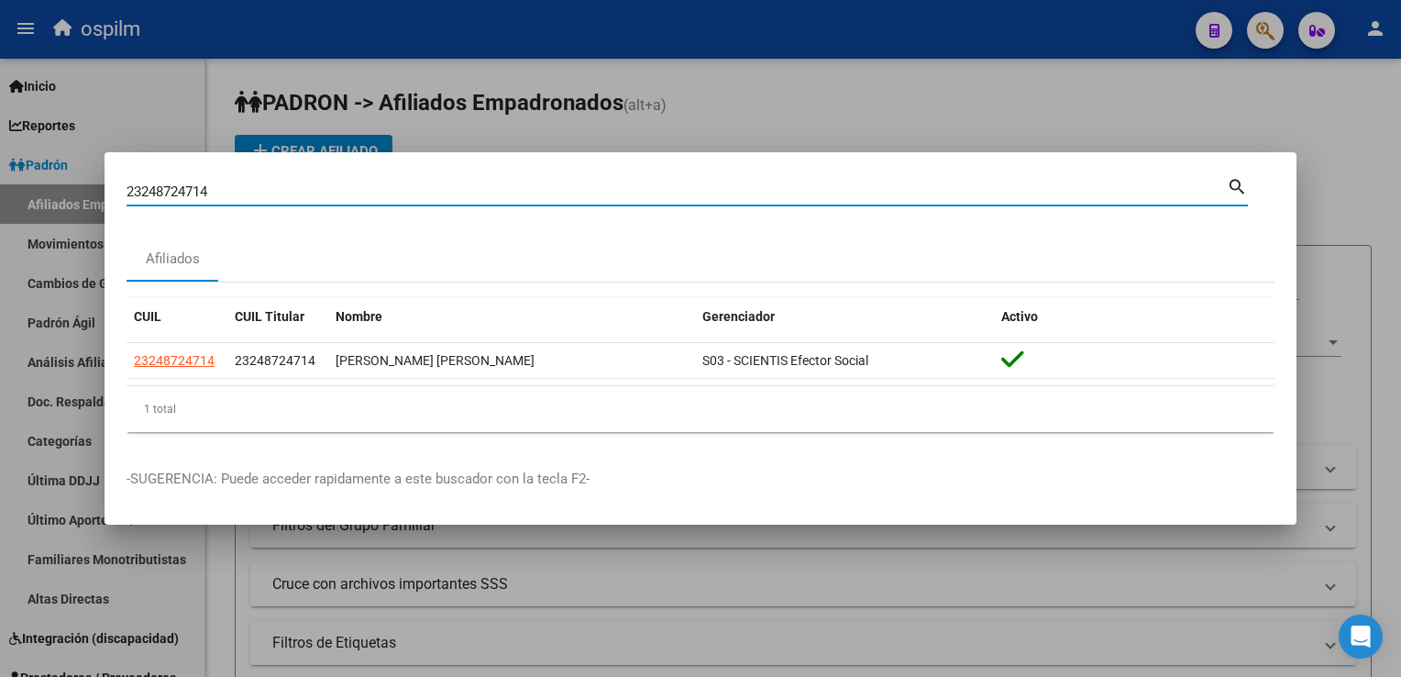
click at [218, 196] on input "23248724714" at bounding box center [677, 191] width 1100 height 17
paste input "20316755012"
type input "20316755012"
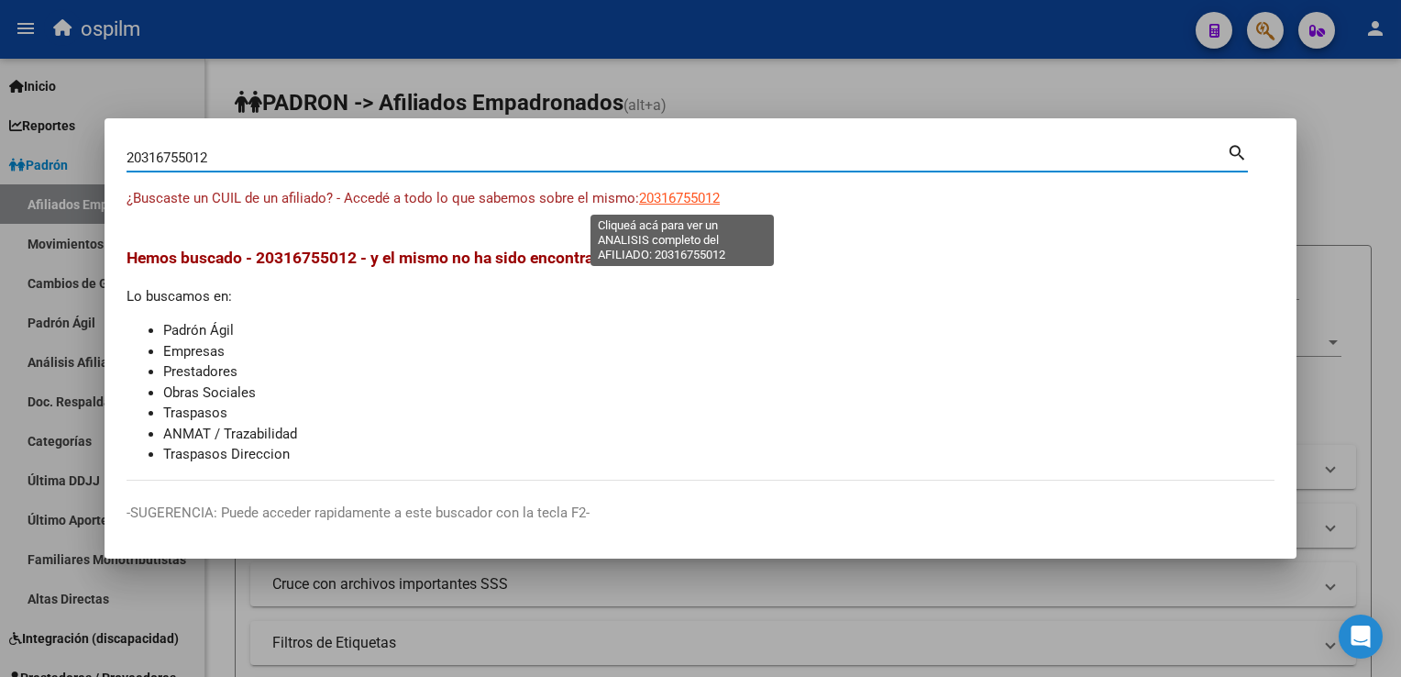
click at [711, 194] on span "20316755012" at bounding box center [679, 198] width 81 height 17
type textarea "20316755012"
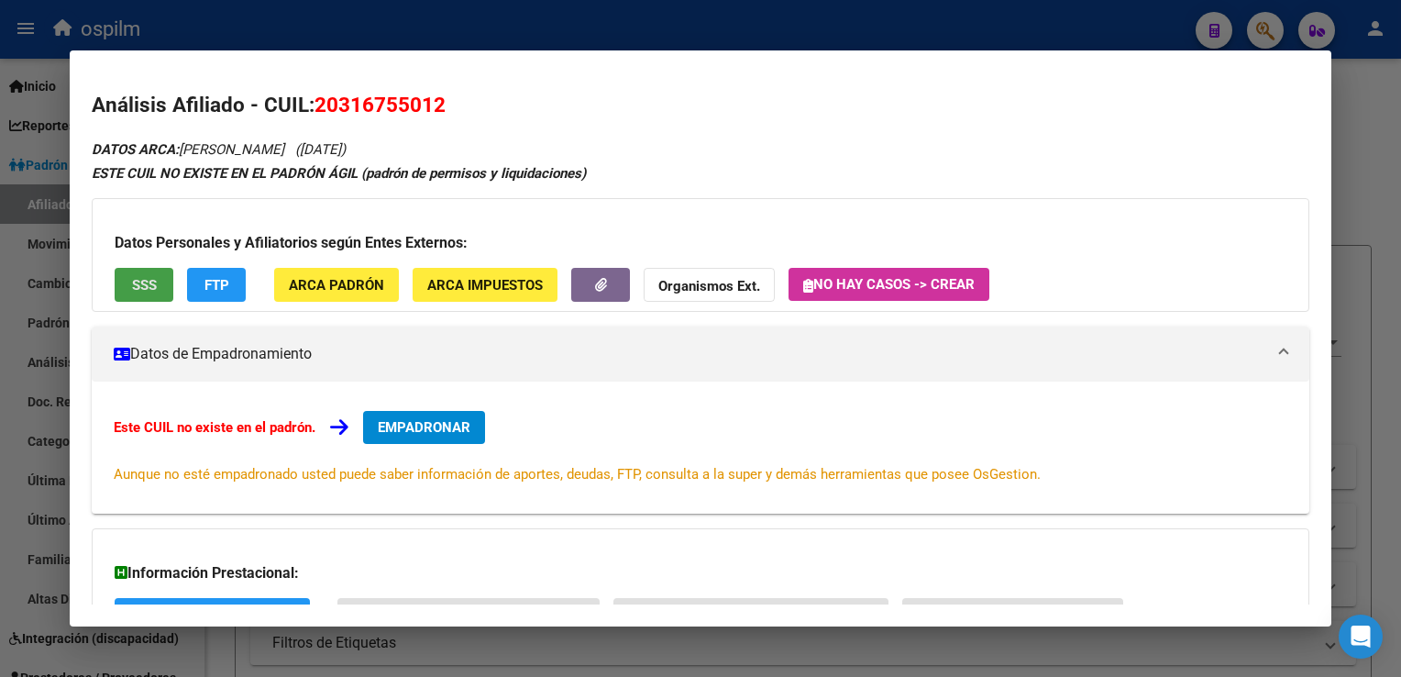
click at [153, 287] on span "SSS" at bounding box center [144, 285] width 25 height 17
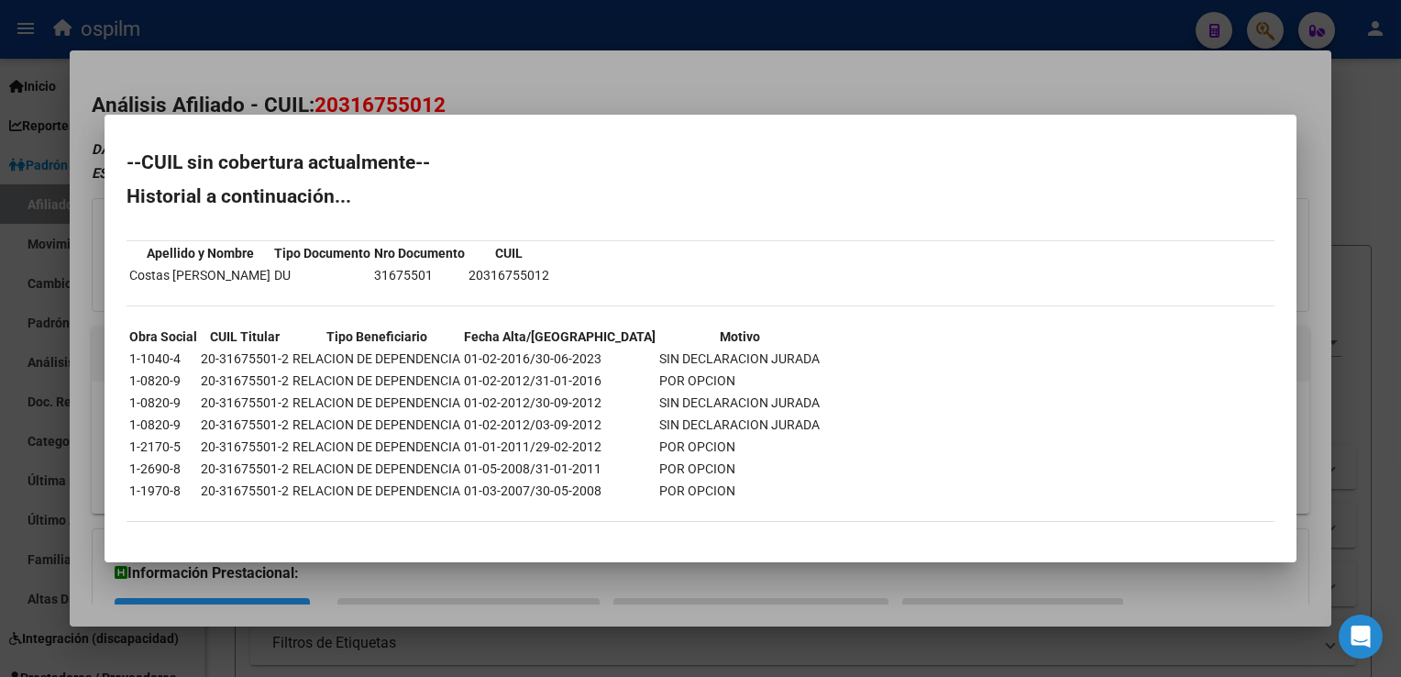
click at [483, 68] on div at bounding box center [700, 338] width 1401 height 677
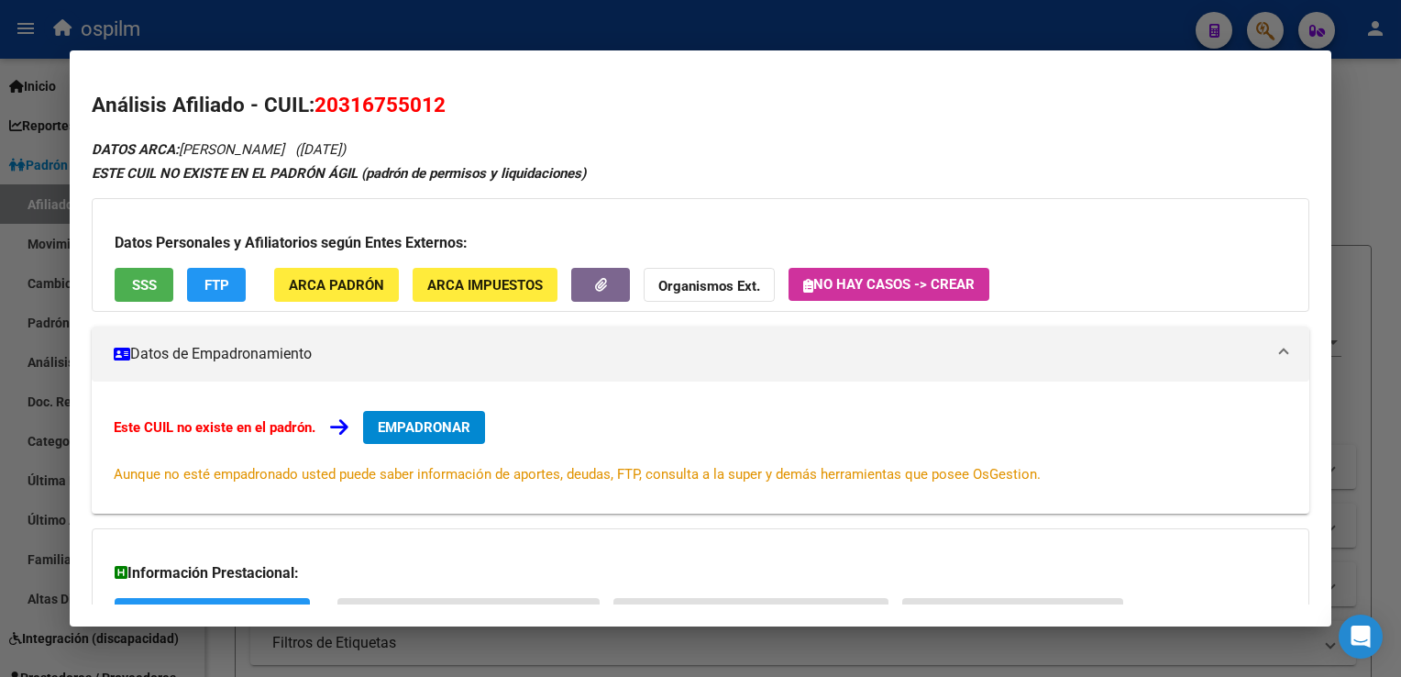
click at [219, 292] on span "FTP" at bounding box center [216, 285] width 25 height 17
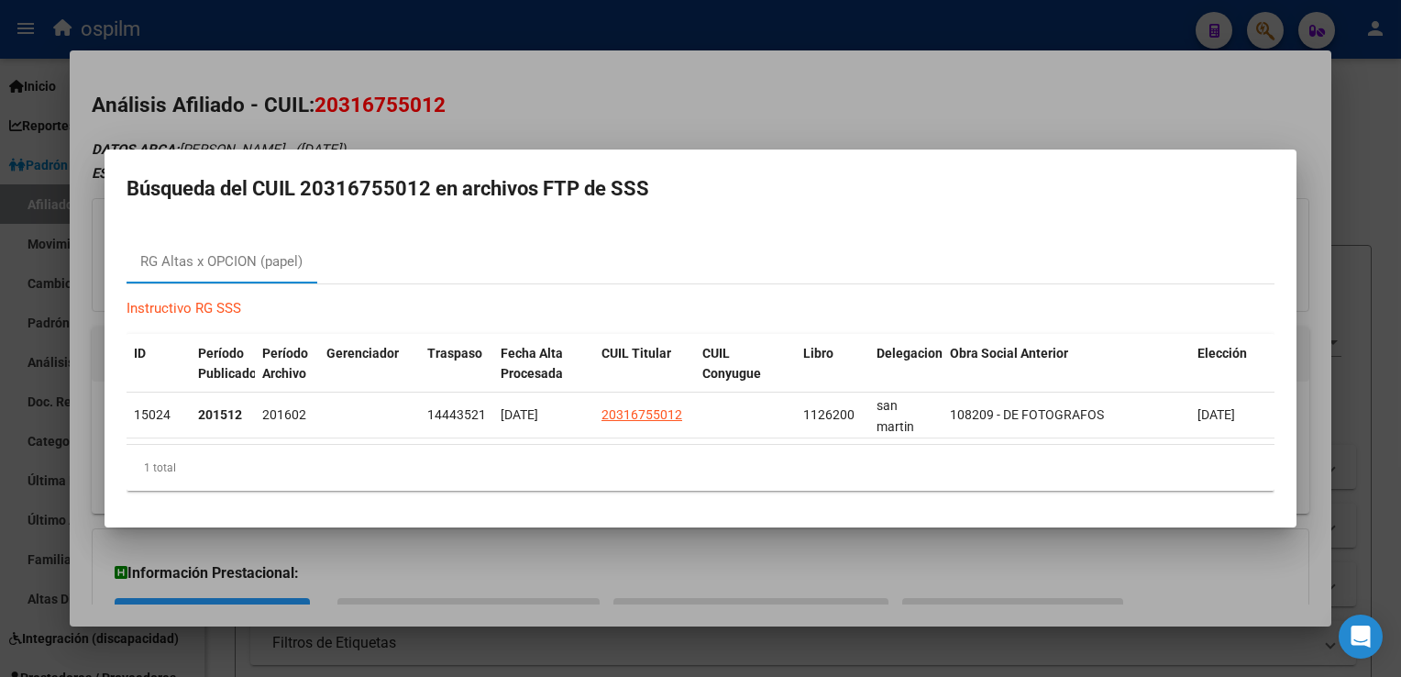
click at [497, 94] on div at bounding box center [700, 338] width 1401 height 677
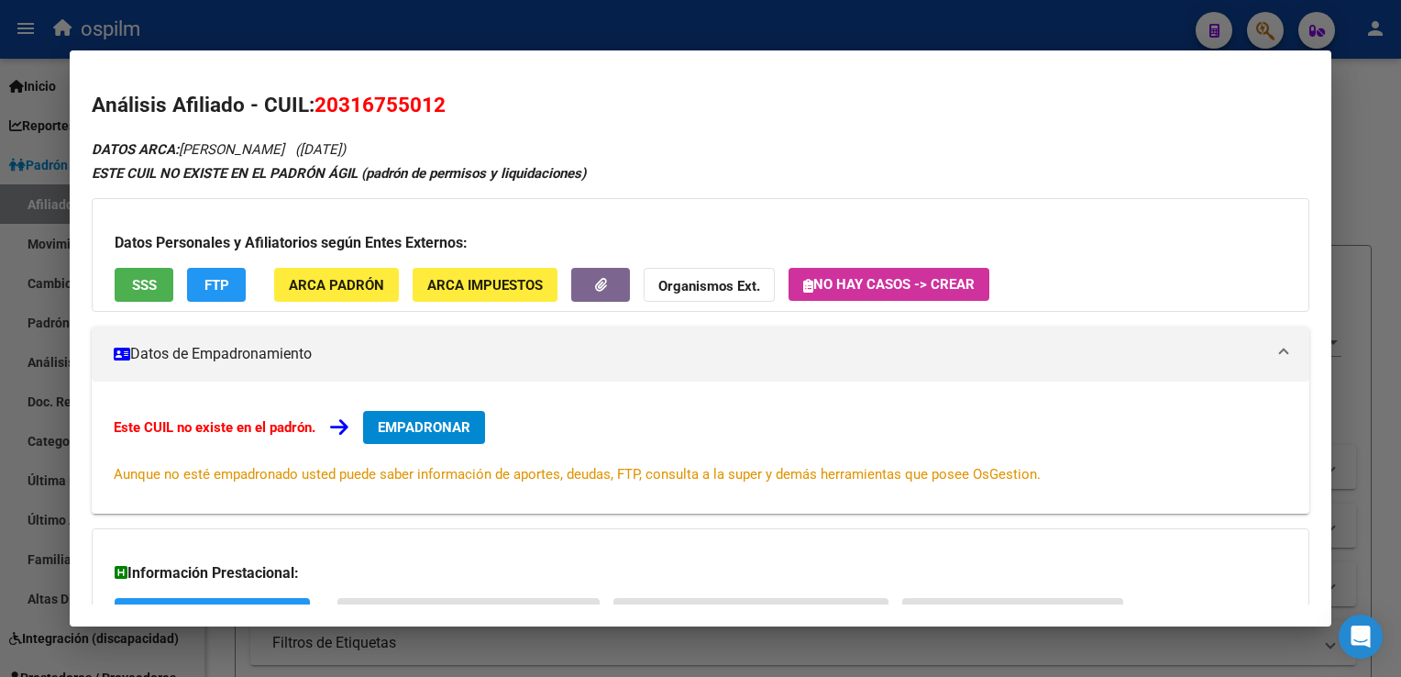
scroll to position [149, 0]
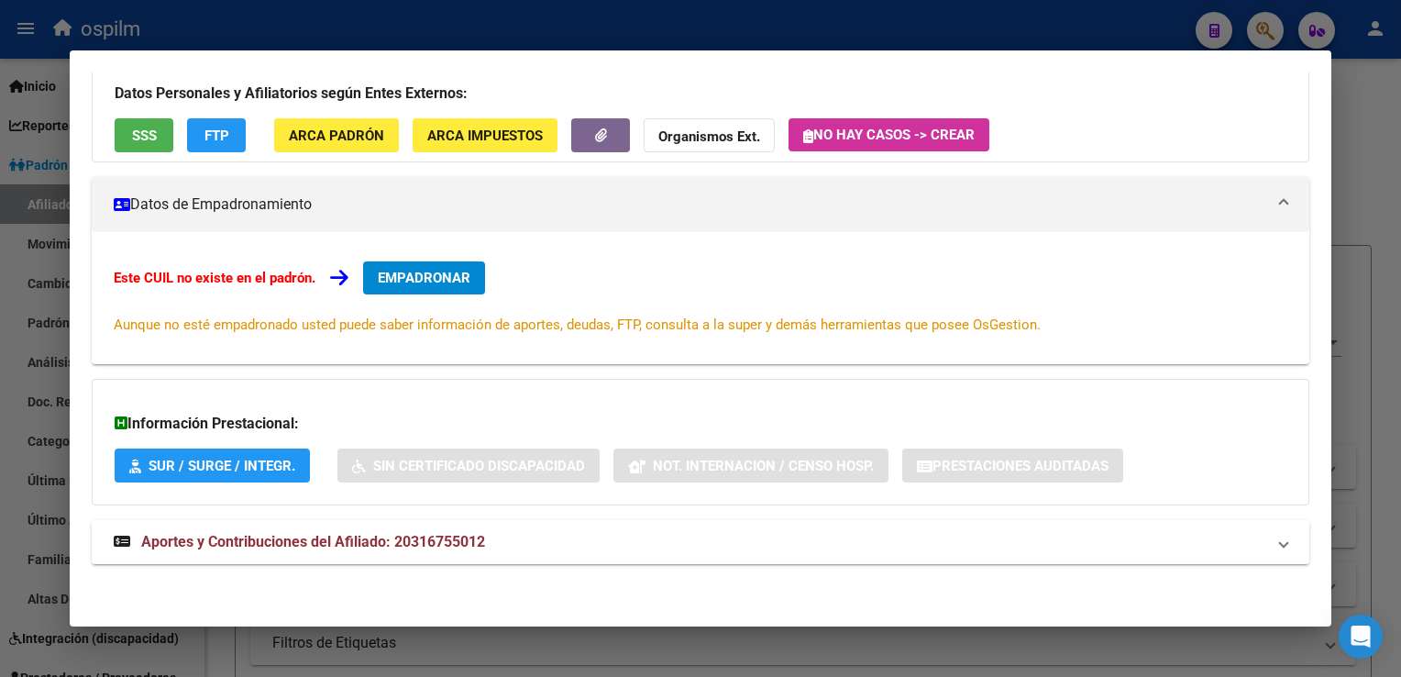
click at [283, 549] on span "Aportes y Contribuciones del Afiliado: 20316755012" at bounding box center [313, 541] width 344 height 17
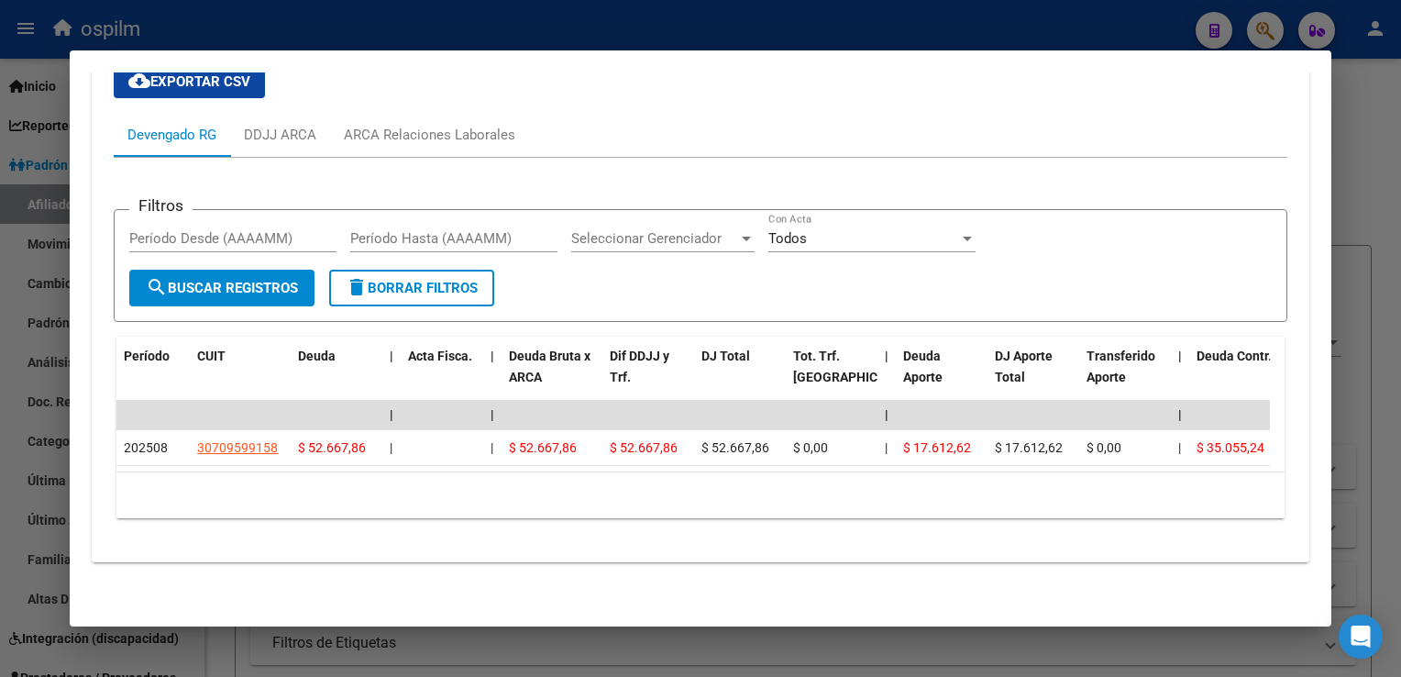
scroll to position [0, 0]
